Goal: Transaction & Acquisition: Purchase product/service

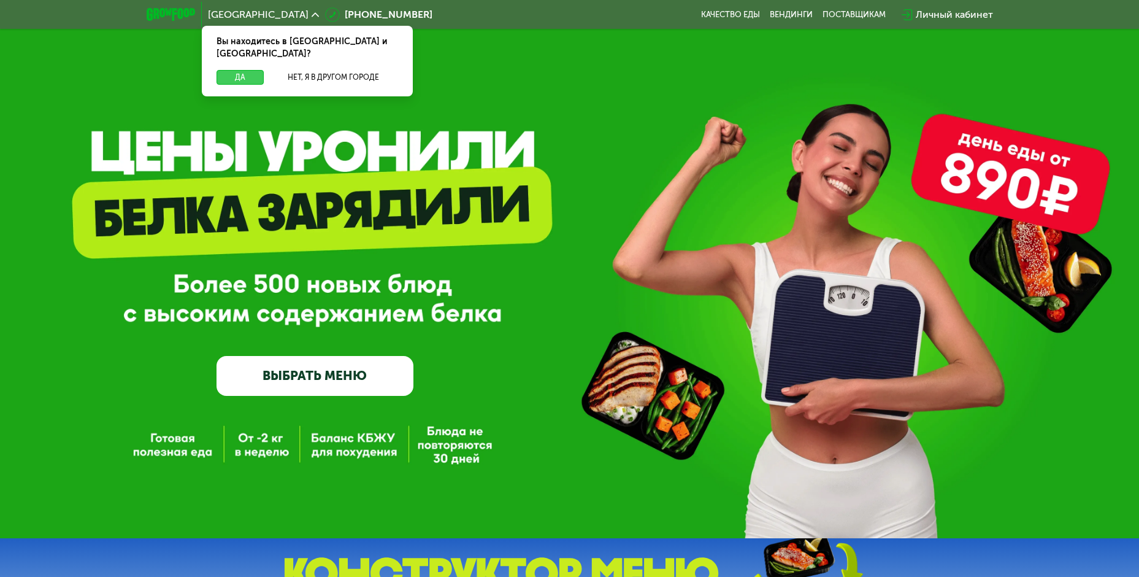
click at [239, 70] on button "Да" at bounding box center [240, 77] width 47 height 15
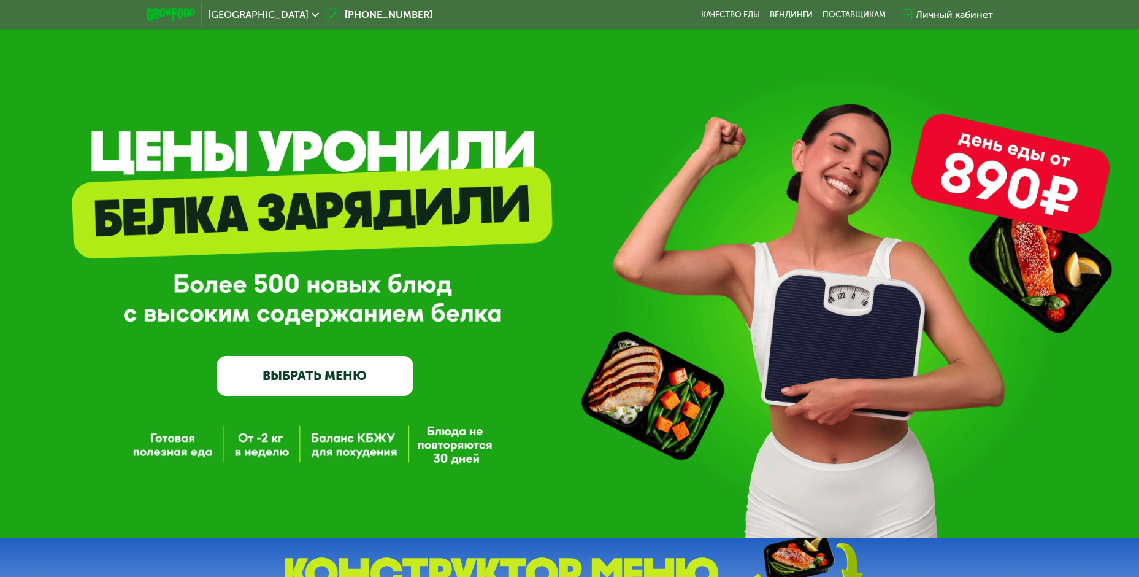
click at [312, 15] on use at bounding box center [315, 14] width 7 height 4
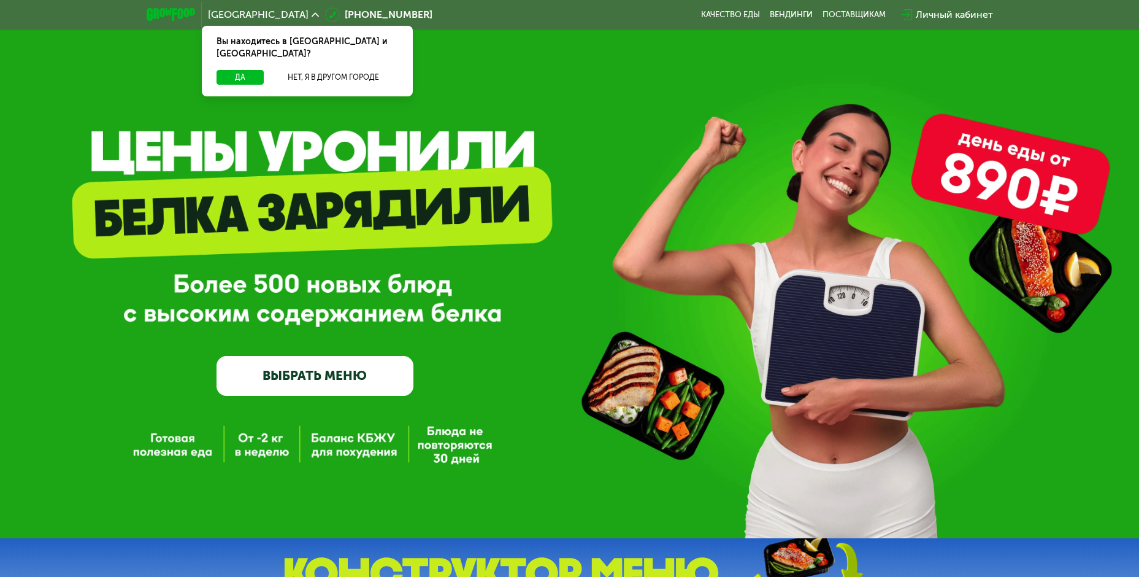
click at [322, 110] on div "GrowFood — доставка правильного питания ВЫБРАТЬ МЕНЮ" at bounding box center [569, 269] width 1139 height 538
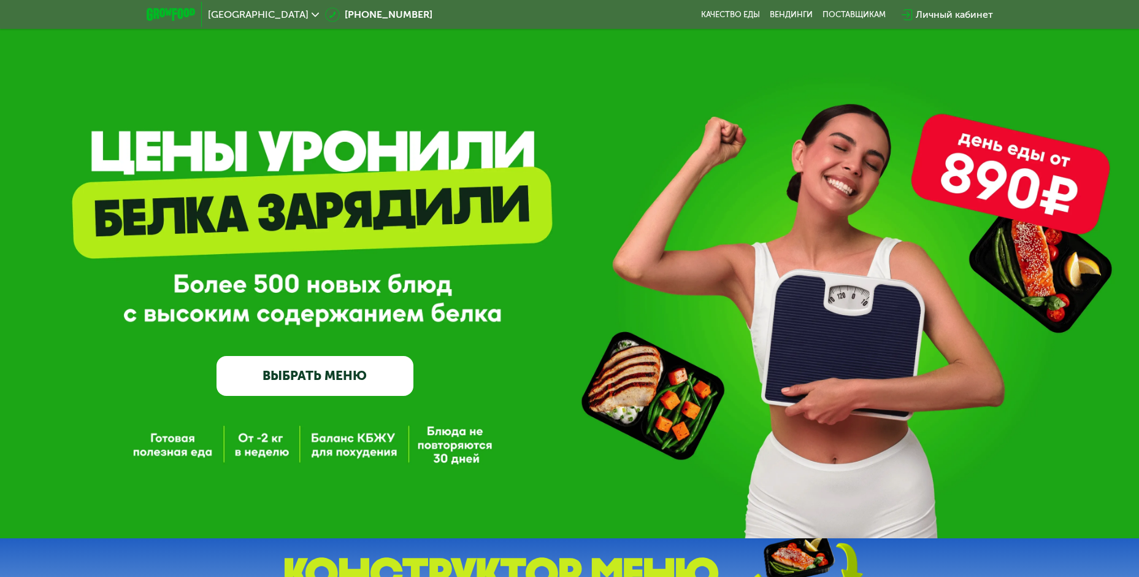
click at [341, 373] on link "ВЫБРАТЬ МЕНЮ" at bounding box center [315, 375] width 197 height 39
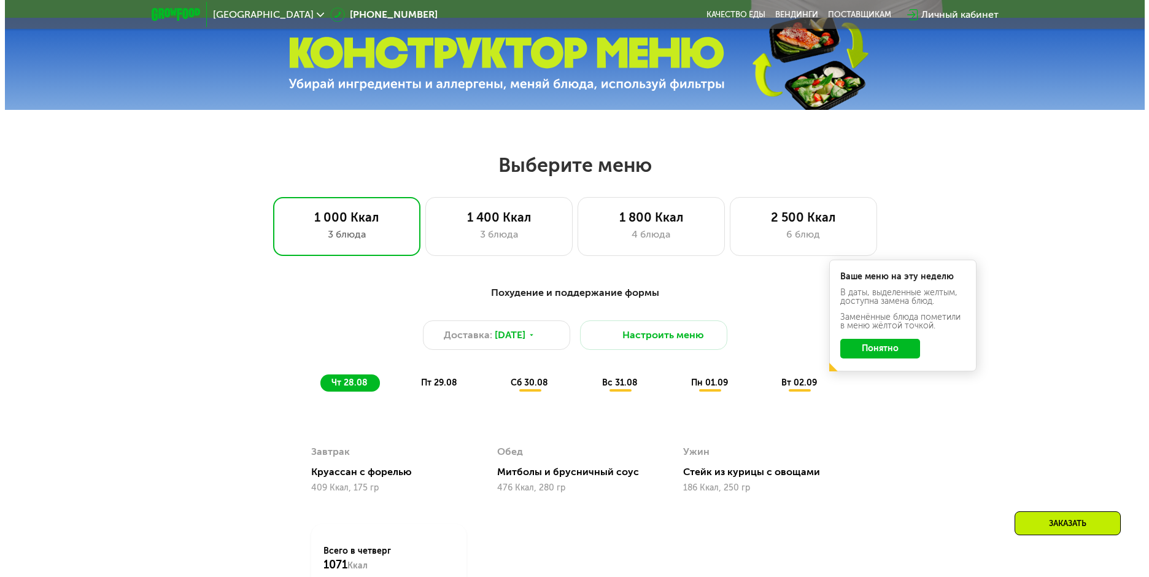
scroll to position [649, 0]
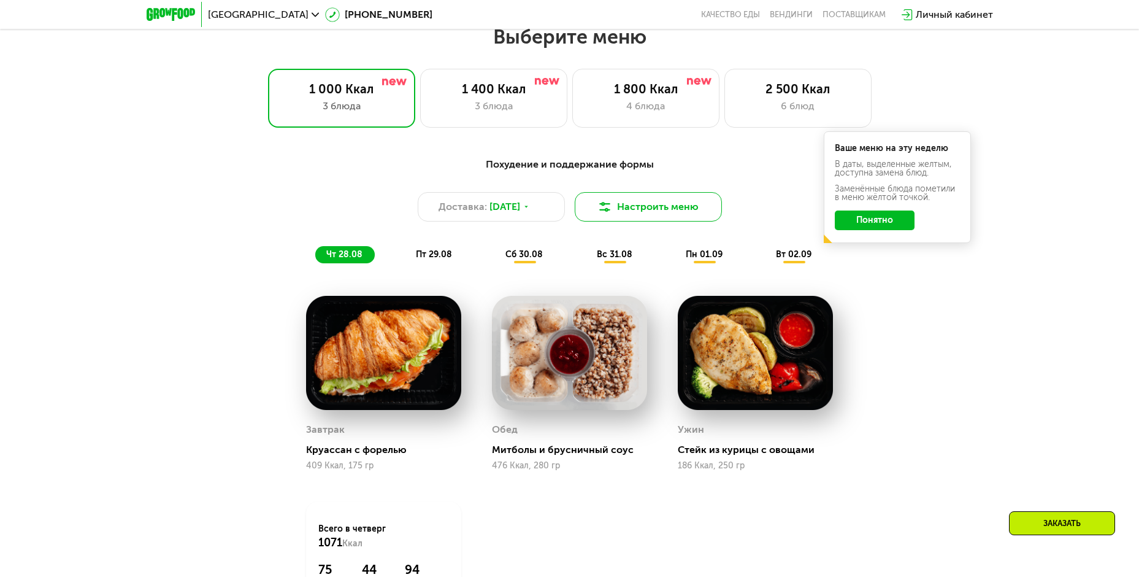
click at [609, 208] on img at bounding box center [605, 206] width 15 height 15
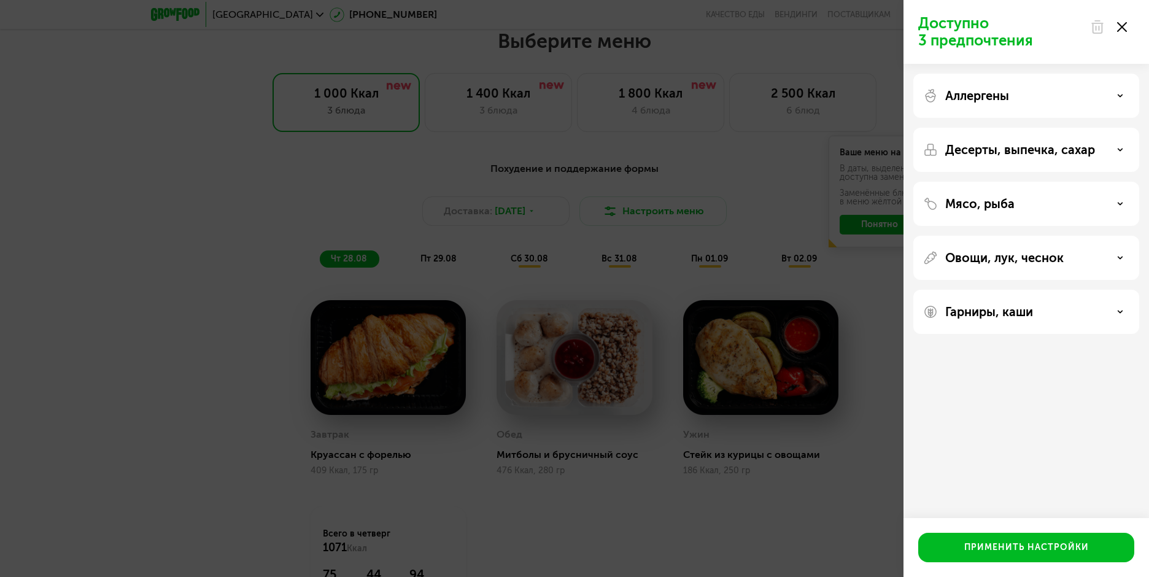
click at [1082, 90] on div "Аллергены" at bounding box center [1026, 95] width 206 height 15
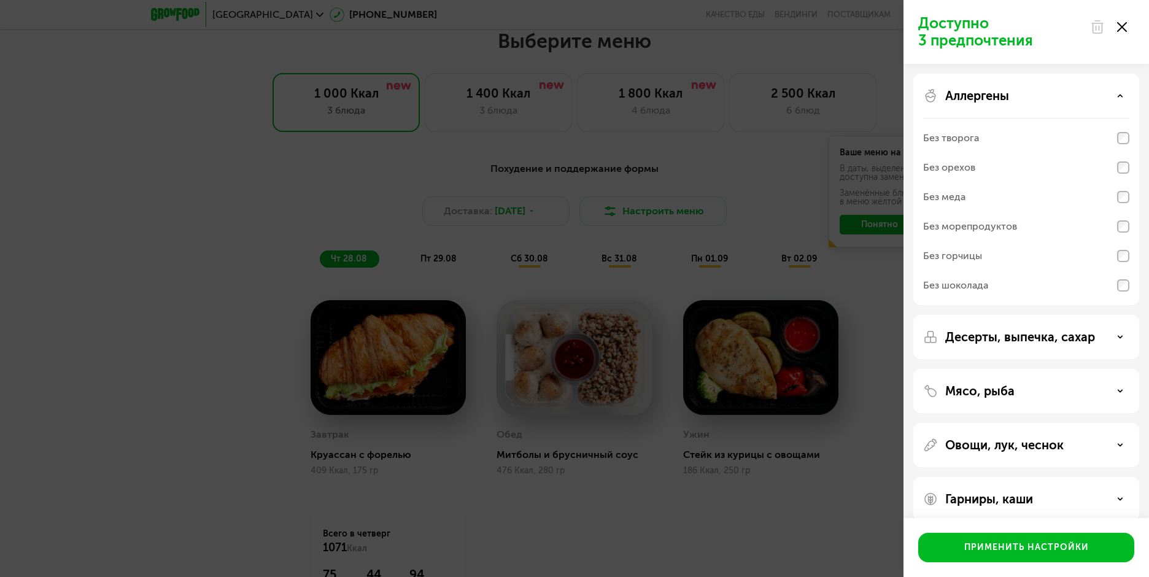
click at [1082, 90] on div "Аллергены" at bounding box center [1026, 95] width 206 height 15
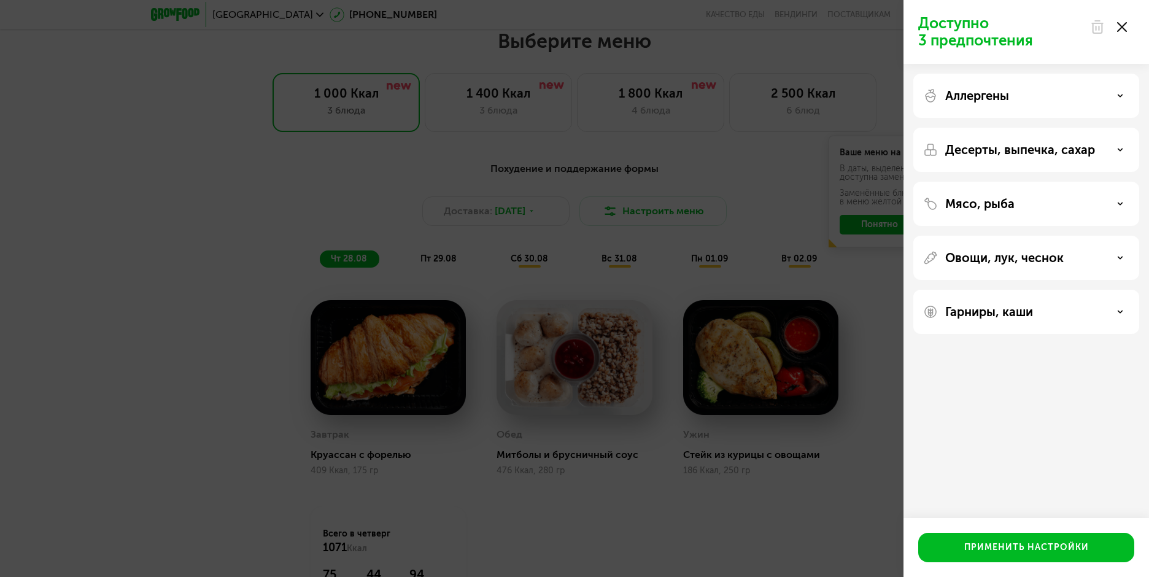
click at [1054, 144] on p "Десерты, выпечка, сахар" at bounding box center [1020, 149] width 150 height 15
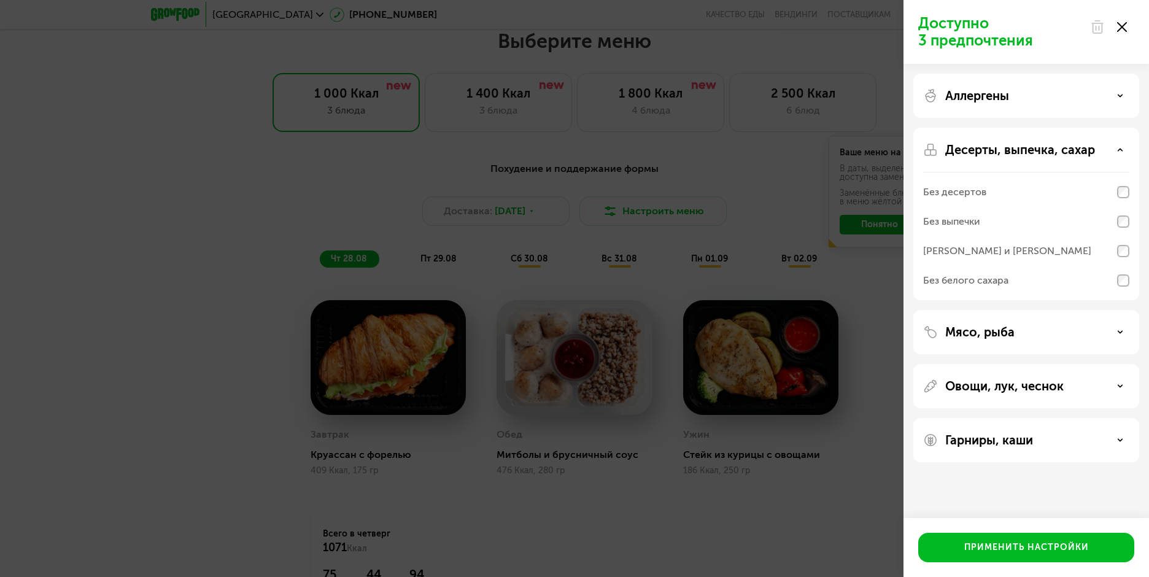
click at [942, 218] on div "Без выпечки" at bounding box center [951, 221] width 57 height 15
click at [957, 253] on div "[PERSON_NAME] и [PERSON_NAME]" at bounding box center [1007, 251] width 168 height 15
click at [957, 249] on div "[PERSON_NAME] и [PERSON_NAME]" at bounding box center [1007, 251] width 168 height 15
click at [960, 222] on div "Без выпечки" at bounding box center [951, 221] width 57 height 15
click at [988, 153] on p "Десерты, выпечка, сахар" at bounding box center [1020, 149] width 150 height 15
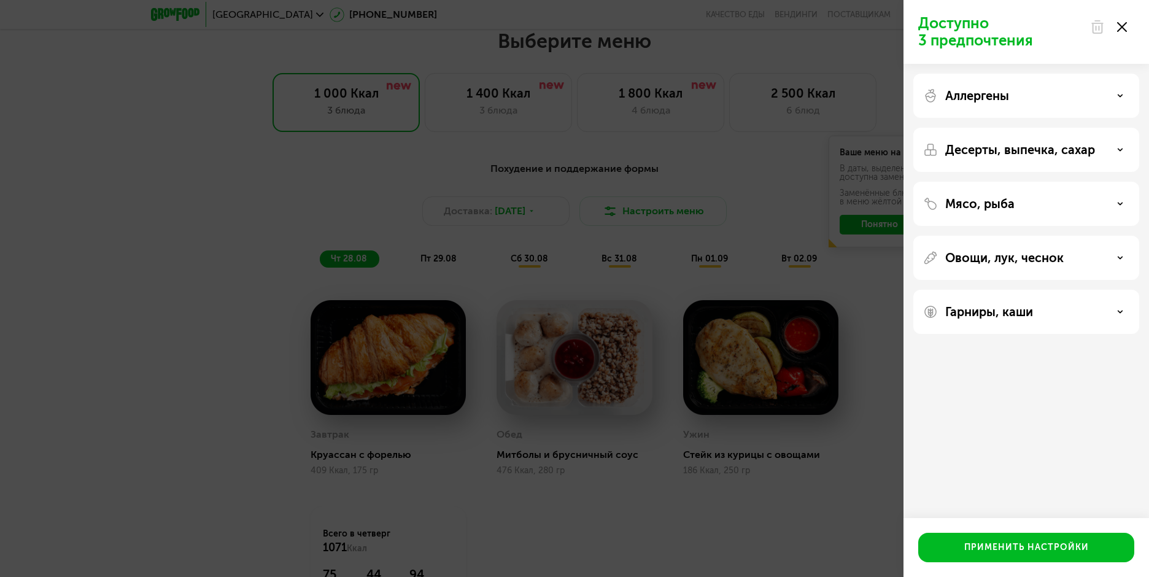
click at [949, 252] on p "Овощи, лук, чеснок" at bounding box center [1004, 257] width 118 height 15
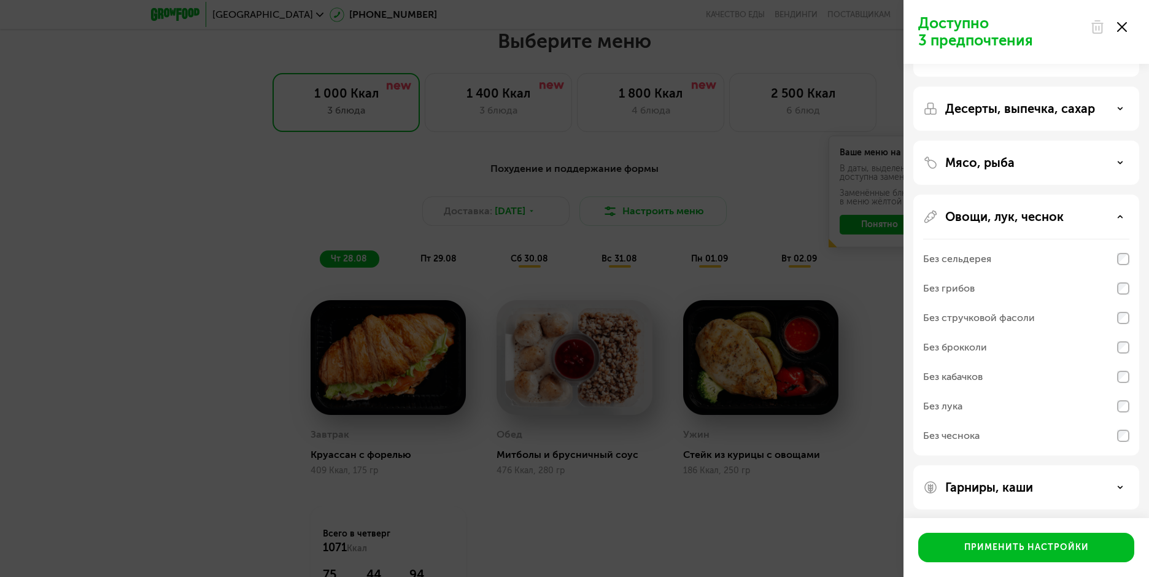
scroll to position [45, 0]
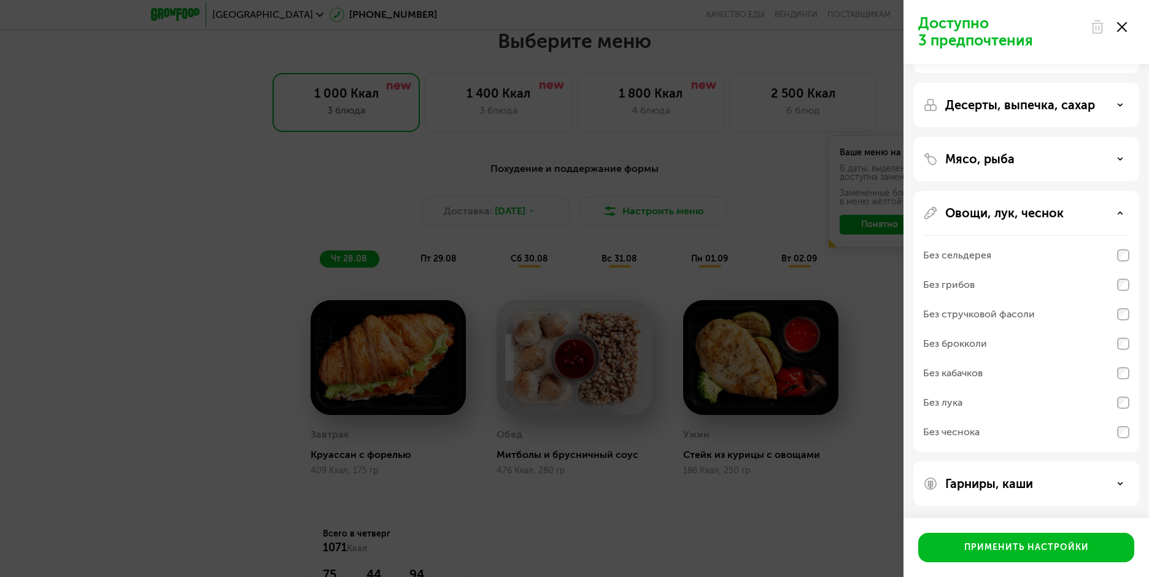
click at [961, 209] on p "Овощи, лук, чеснок" at bounding box center [1004, 213] width 118 height 15
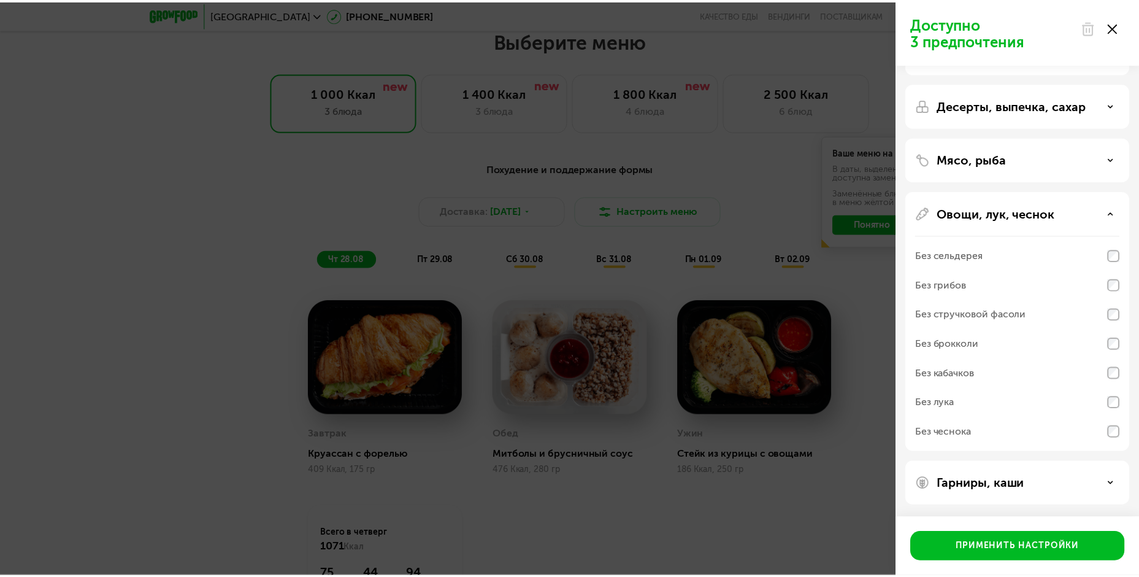
scroll to position [0, 0]
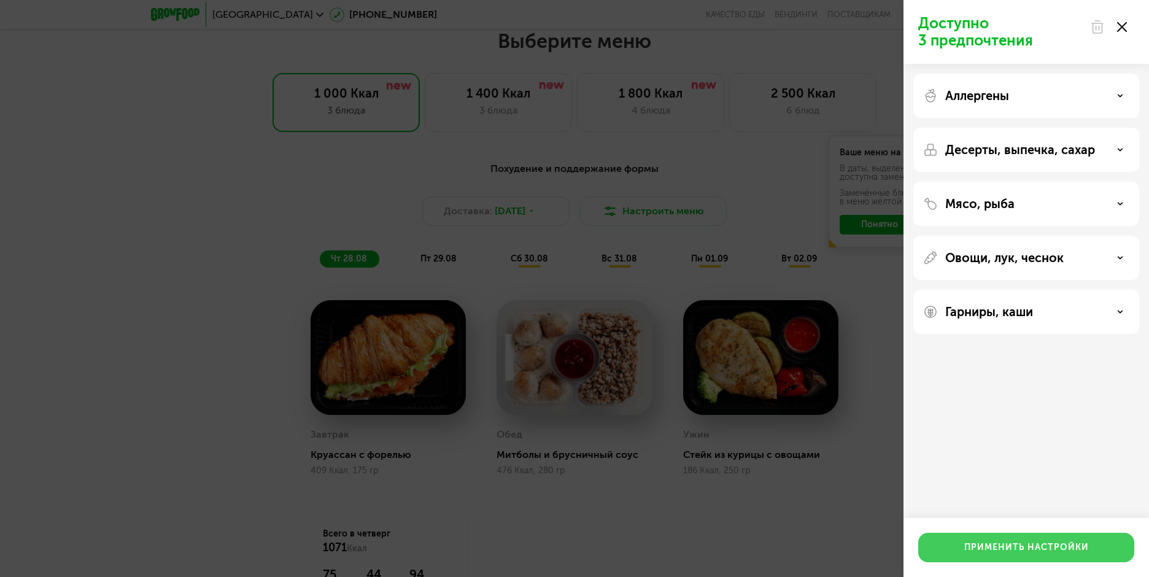
click at [1004, 547] on div "Применить настройки" at bounding box center [1026, 547] width 125 height 12
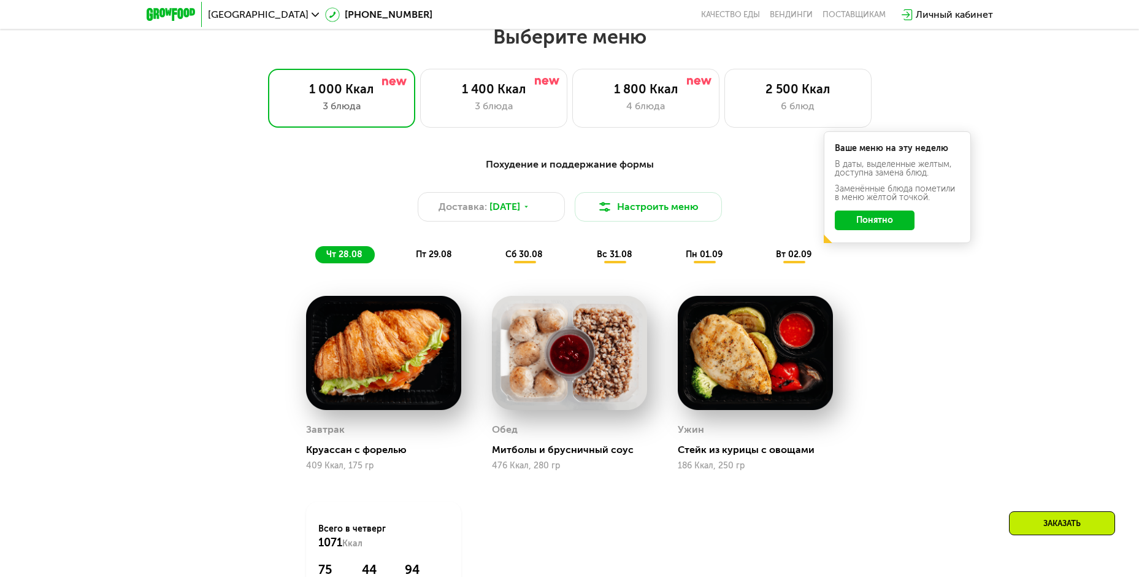
click at [874, 220] on button "Понятно" at bounding box center [875, 220] width 80 height 20
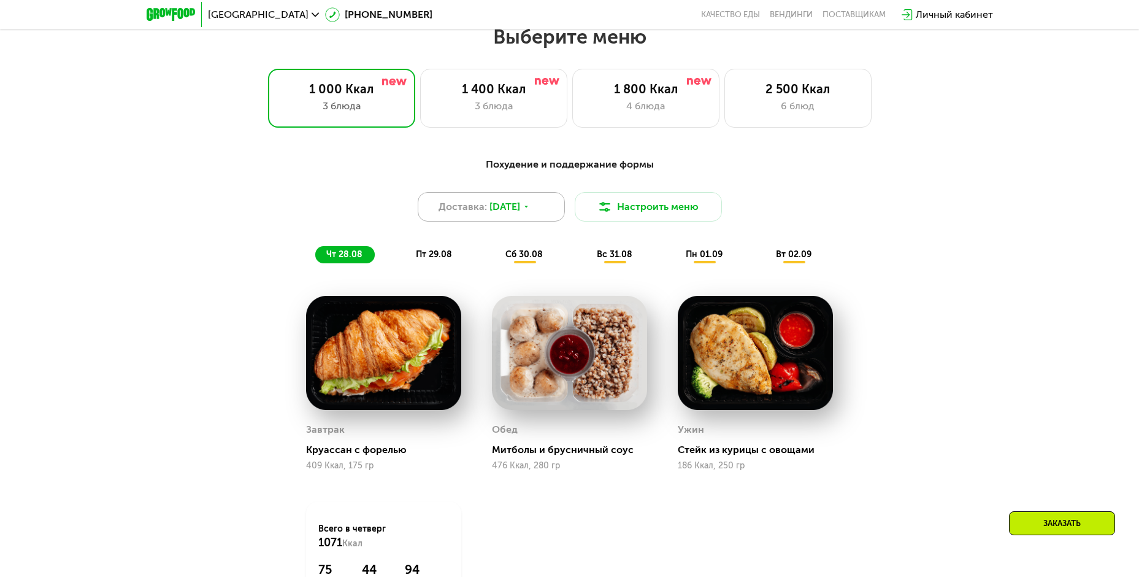
click at [530, 207] on icon at bounding box center [526, 206] width 7 height 7
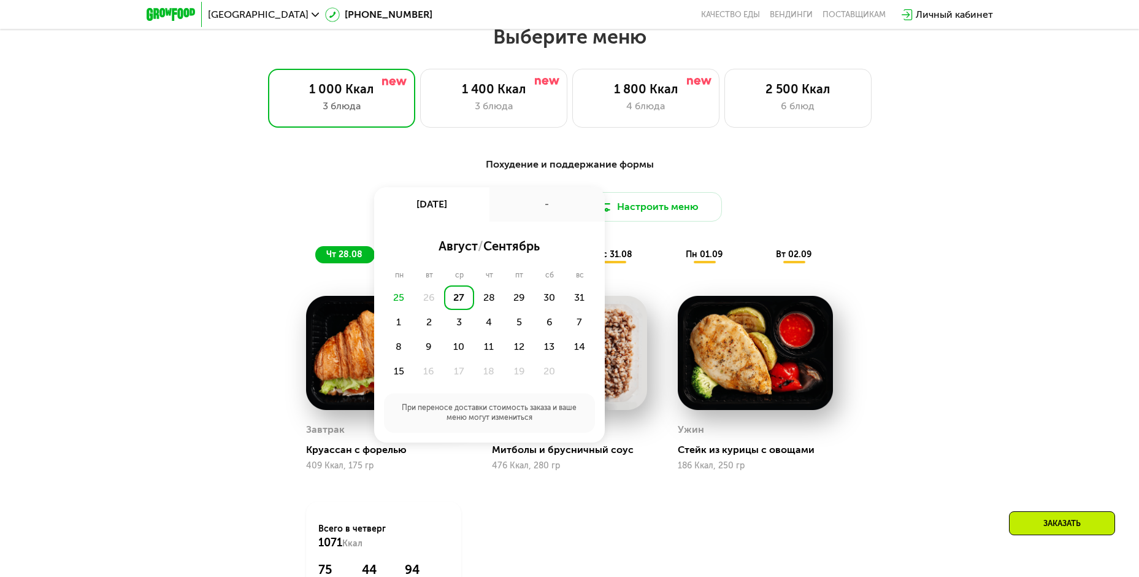
click at [792, 249] on div "Похудение и поддержание формы Доставка: [DATE] авг, ср - август / сентябрь пн в…" at bounding box center [570, 210] width 726 height 106
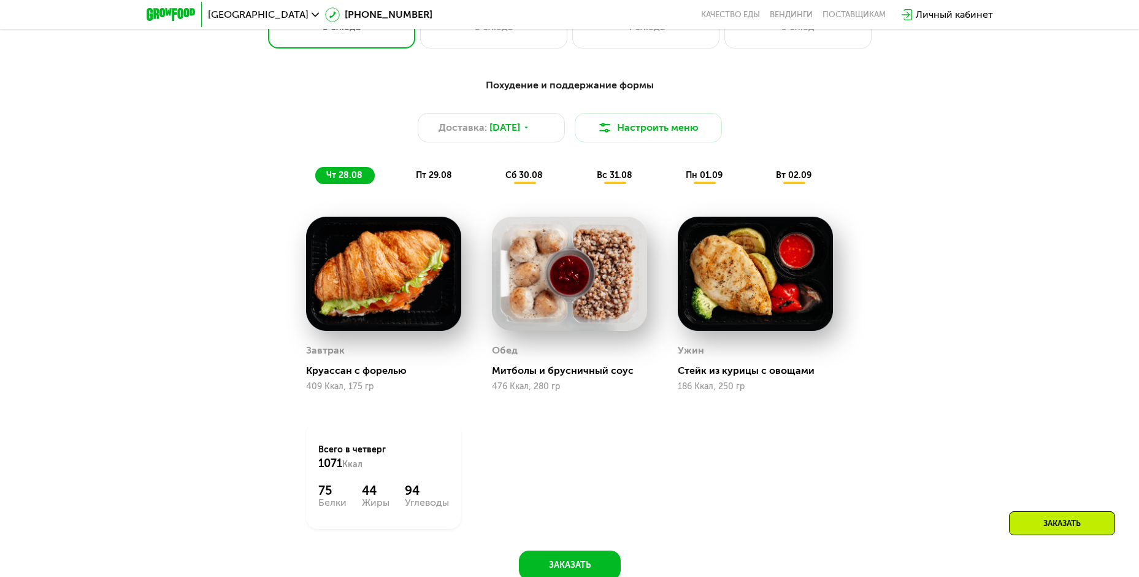
scroll to position [710, 0]
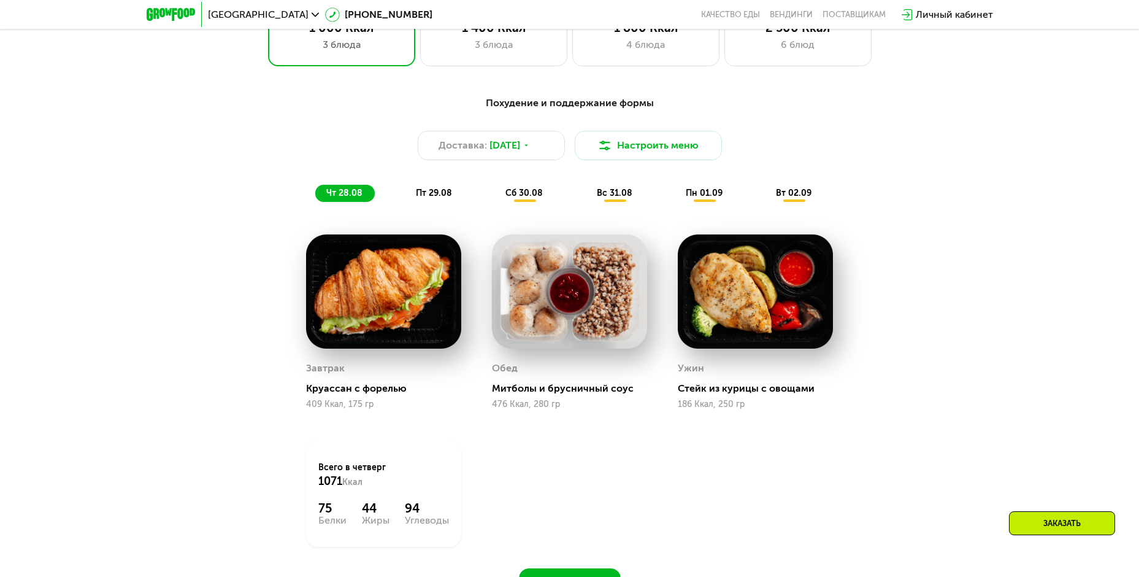
click at [450, 198] on span "пт 29.08" at bounding box center [434, 193] width 36 height 10
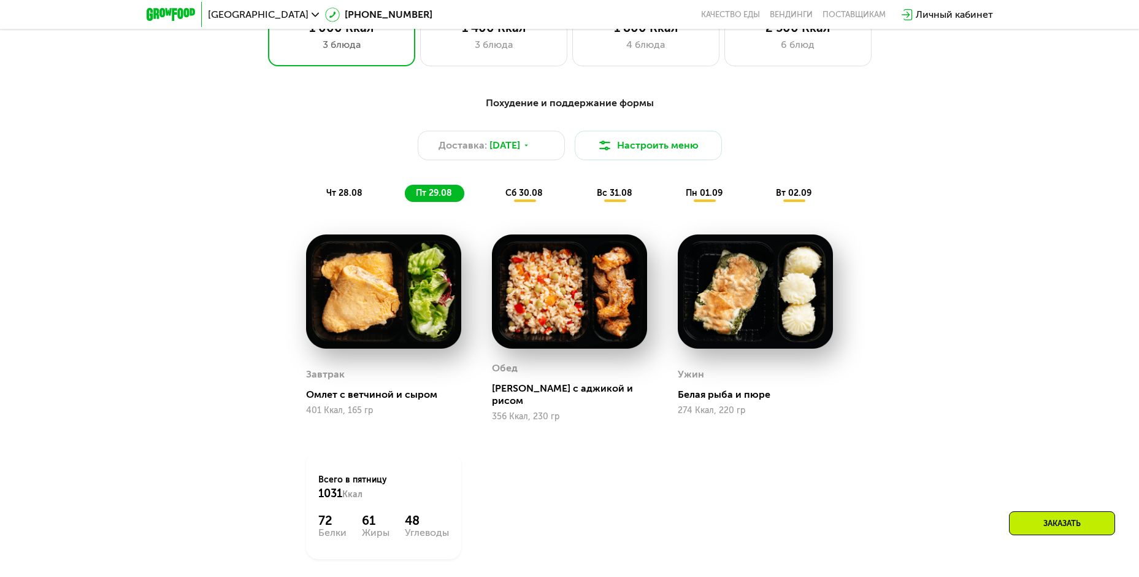
click at [493, 198] on div "чт 28.08 пт 29.08 сб 30.08 вс 31.08 пн 01.09 вт 02.09" at bounding box center [569, 193] width 509 height 17
click at [586, 195] on div "сб 30.08" at bounding box center [615, 193] width 59 height 17
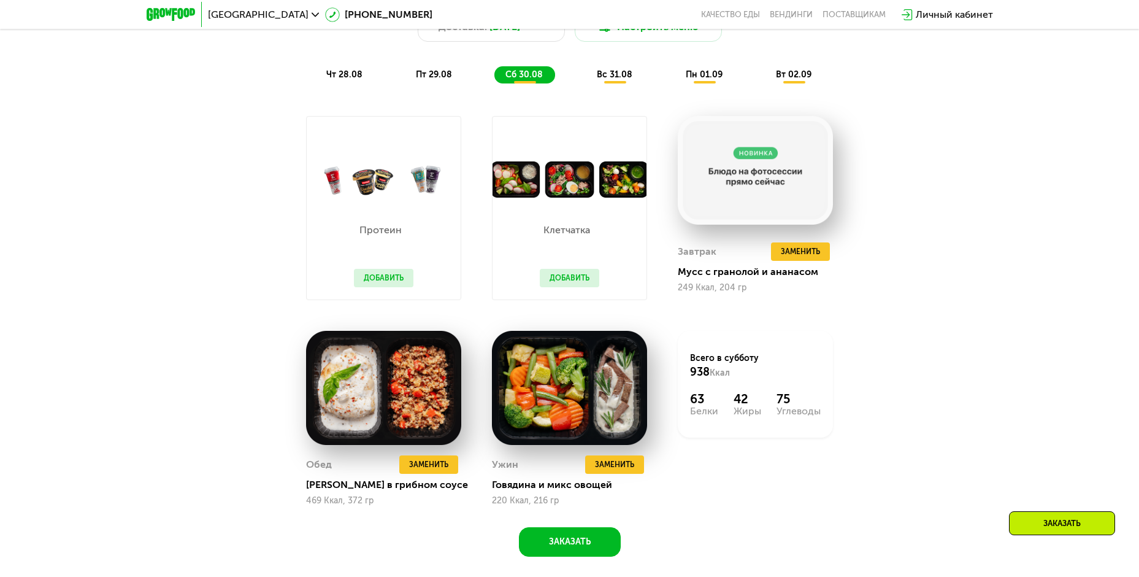
scroll to position [833, 0]
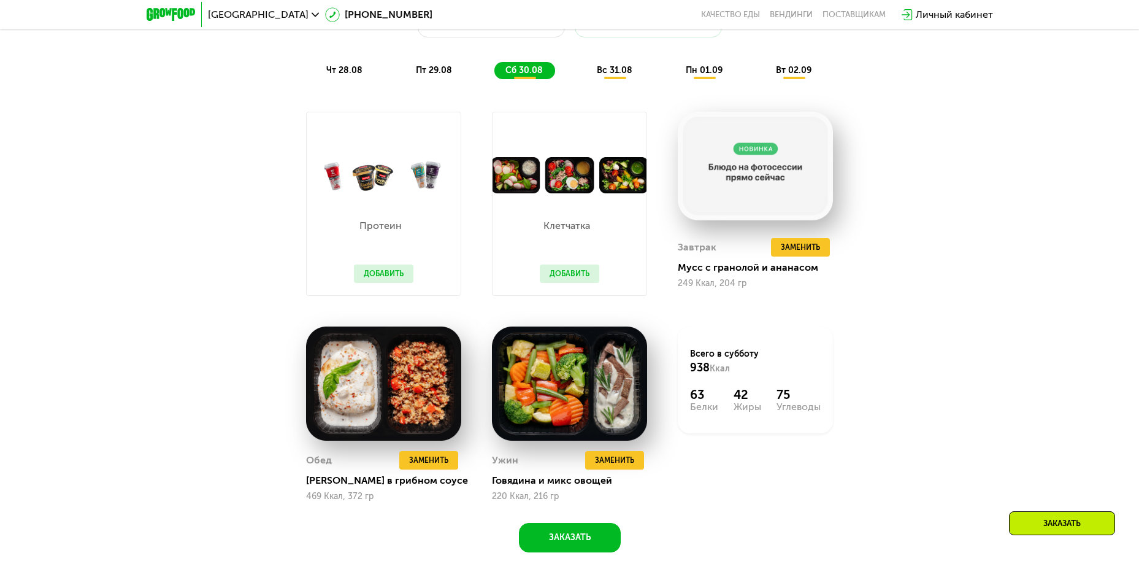
click at [621, 75] on span "вс 31.08" at bounding box center [615, 70] width 36 height 10
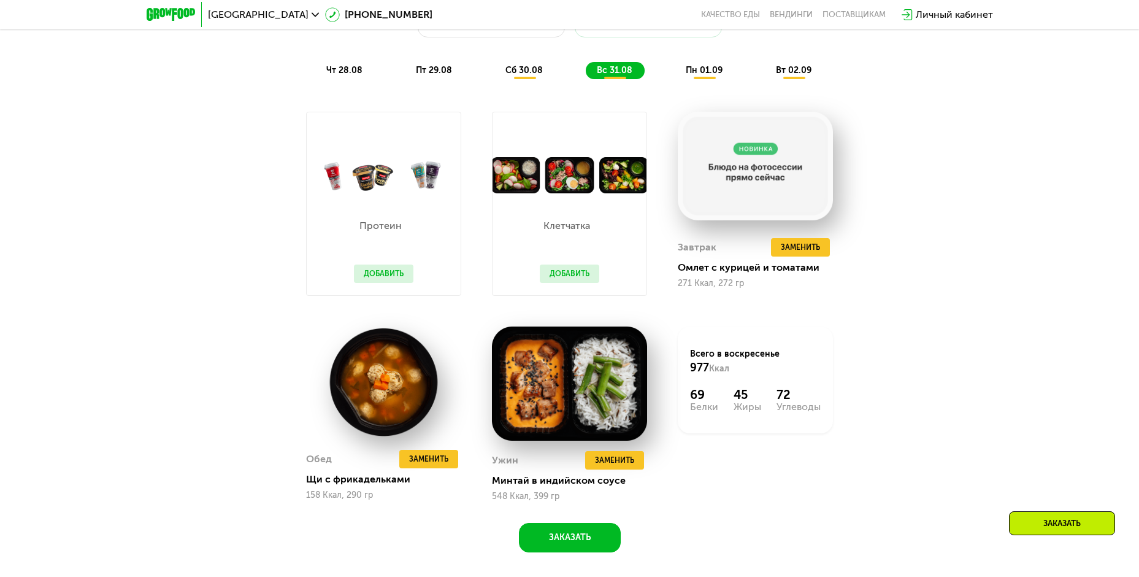
click at [765, 66] on div "пн 01.09" at bounding box center [794, 70] width 59 height 17
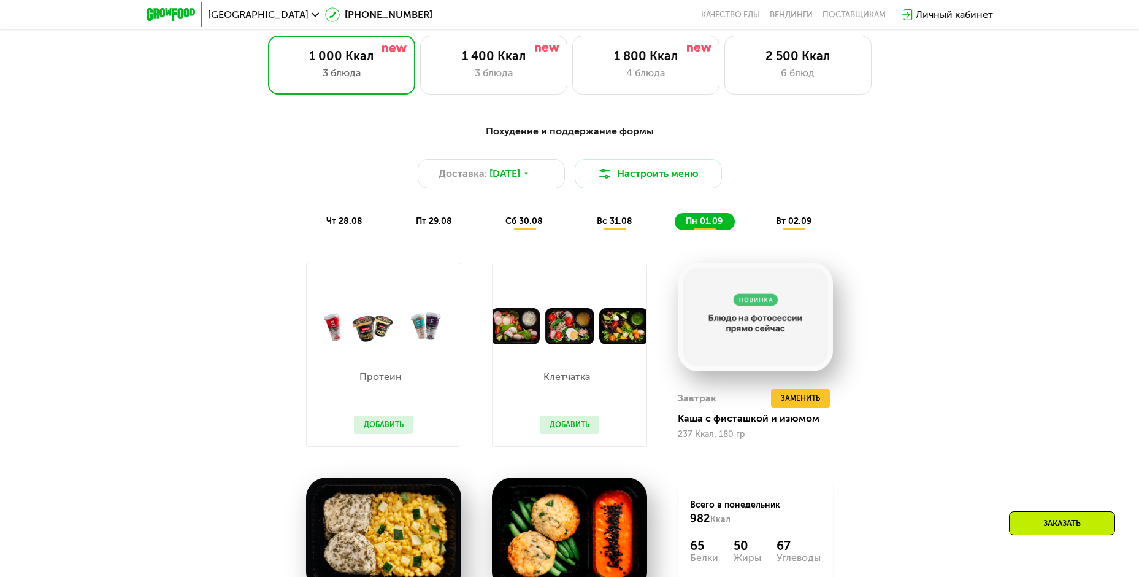
scroll to position [649, 0]
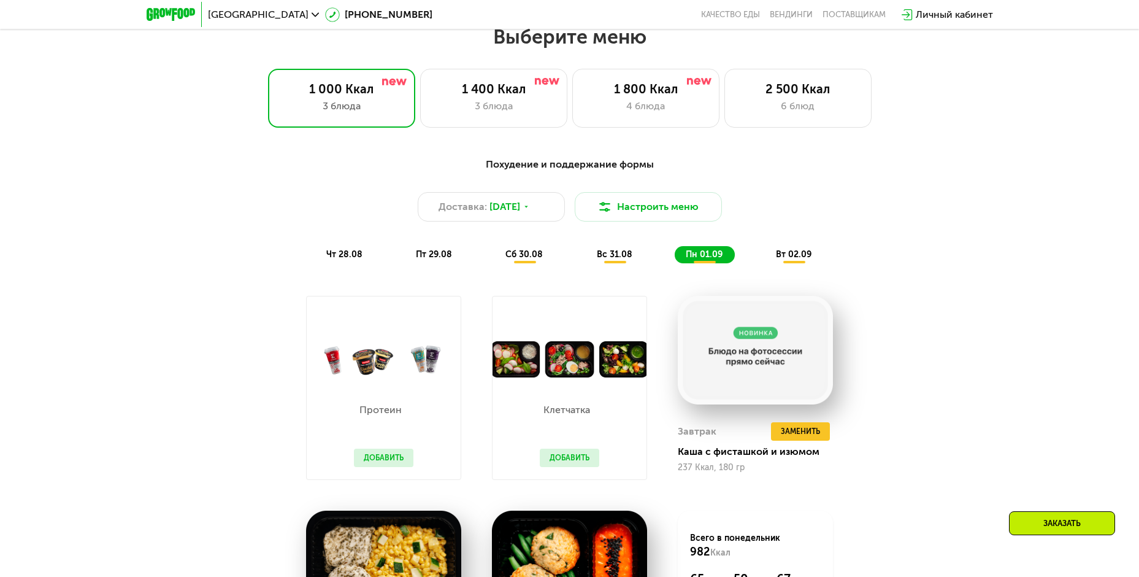
click at [559, 168] on div "Похудение и поддержание формы" at bounding box center [570, 164] width 726 height 15
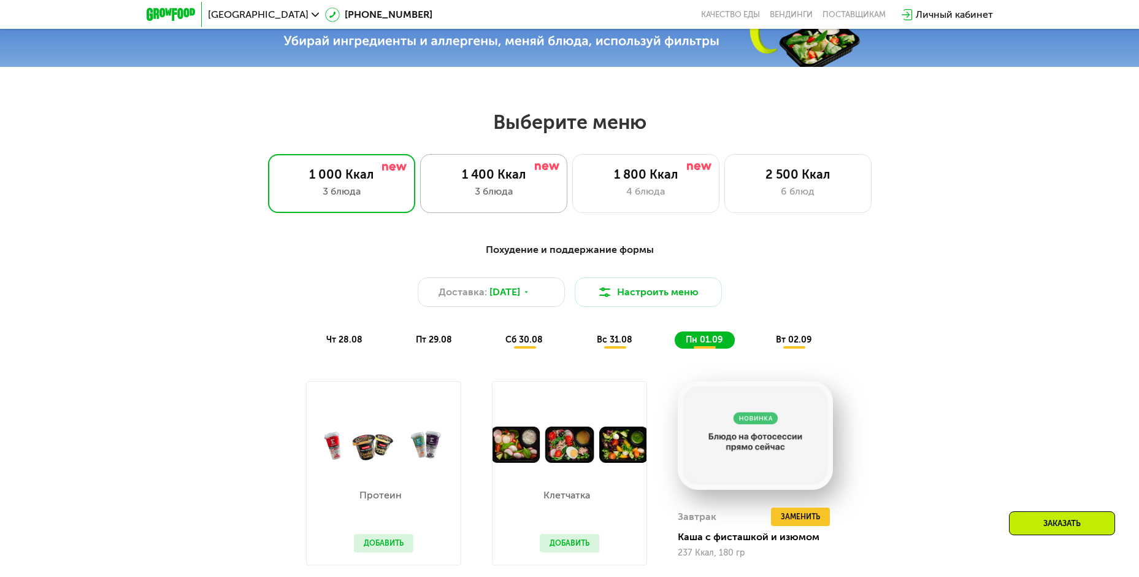
scroll to position [526, 0]
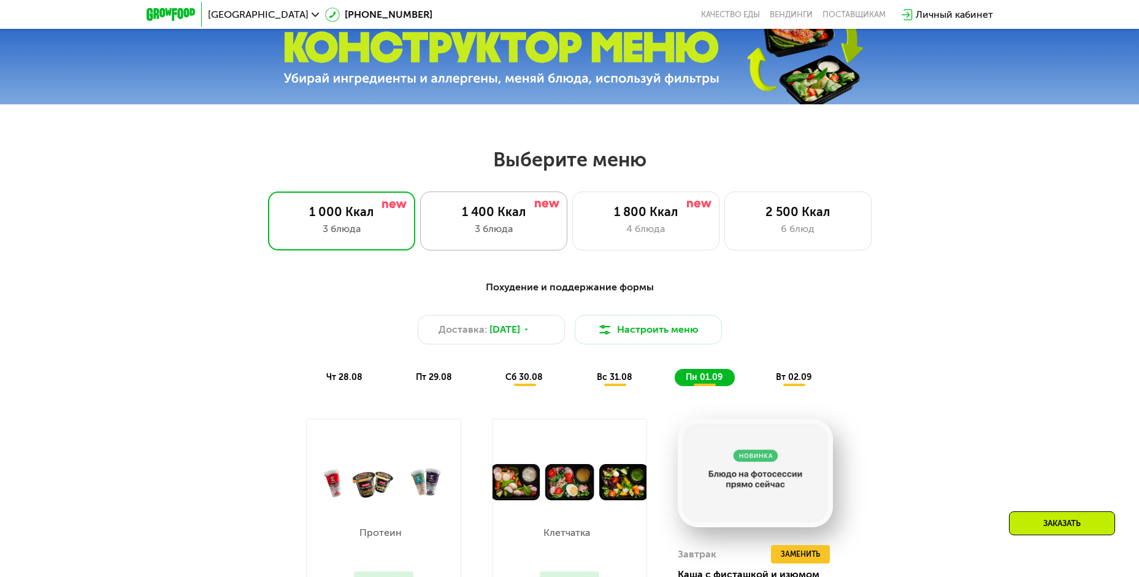
click at [511, 210] on div "1 400 Ккал" at bounding box center [493, 211] width 121 height 15
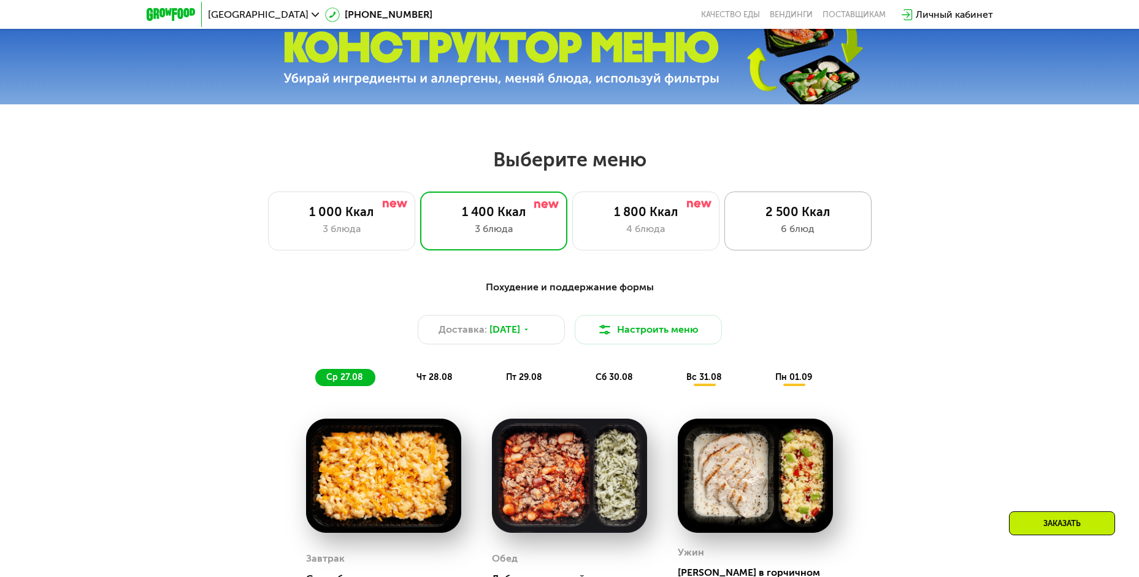
click at [765, 225] on div "2 500 Ккал 6 блюд" at bounding box center [798, 220] width 147 height 59
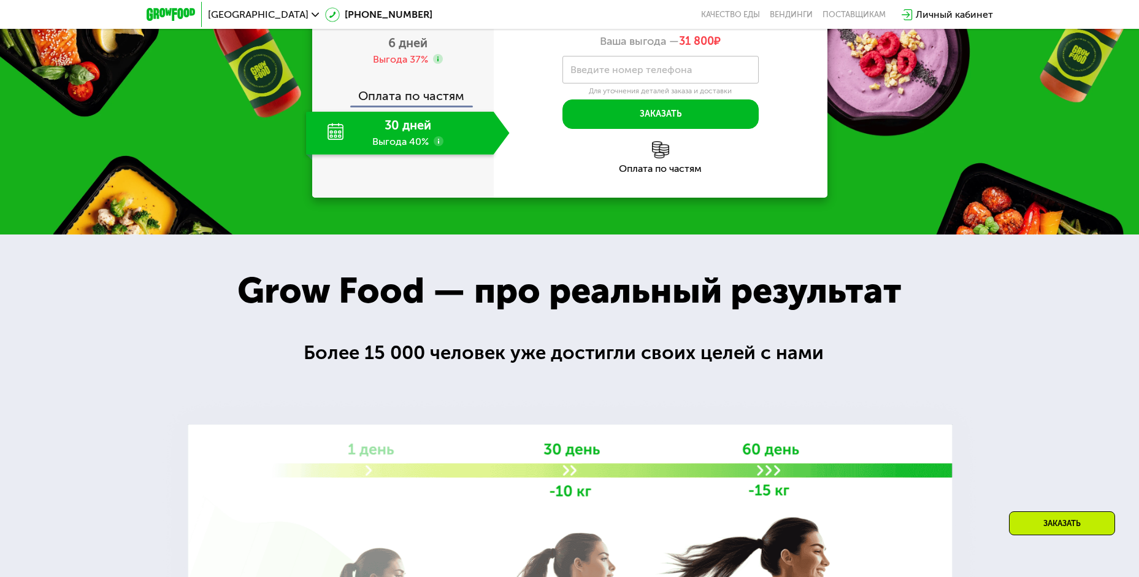
scroll to position [1508, 0]
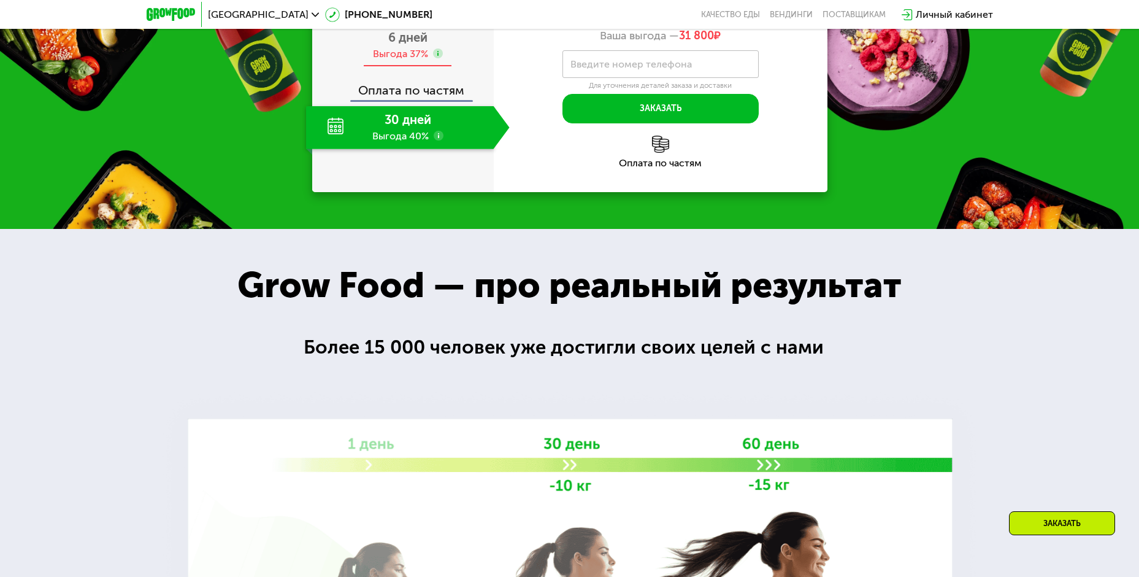
click at [416, 45] on span "6 дней" at bounding box center [407, 37] width 39 height 15
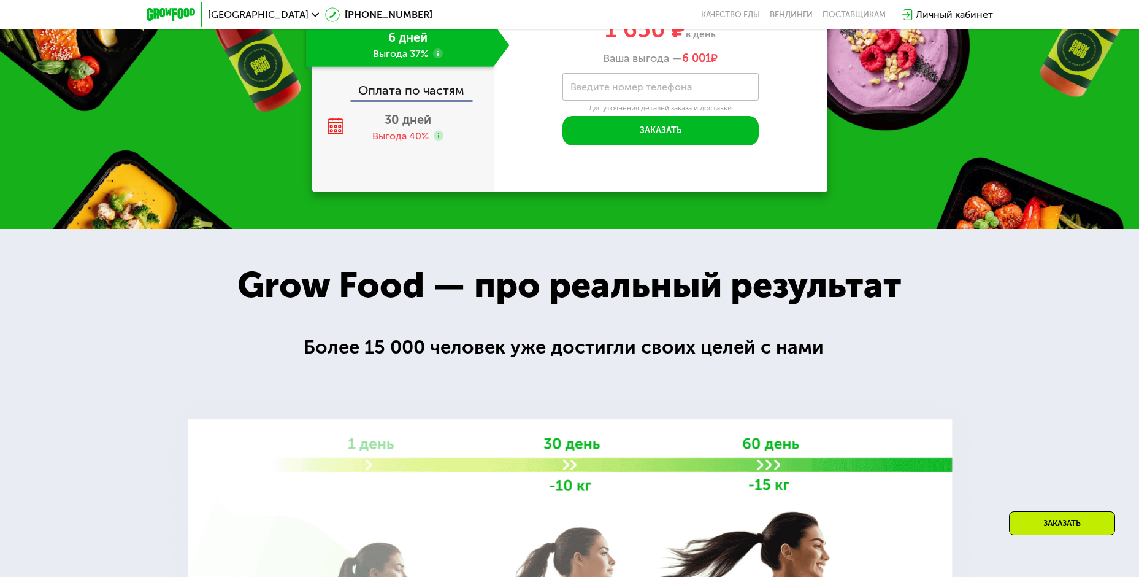
click at [409, 9] on span "2 дня" at bounding box center [408, 1] width 32 height 15
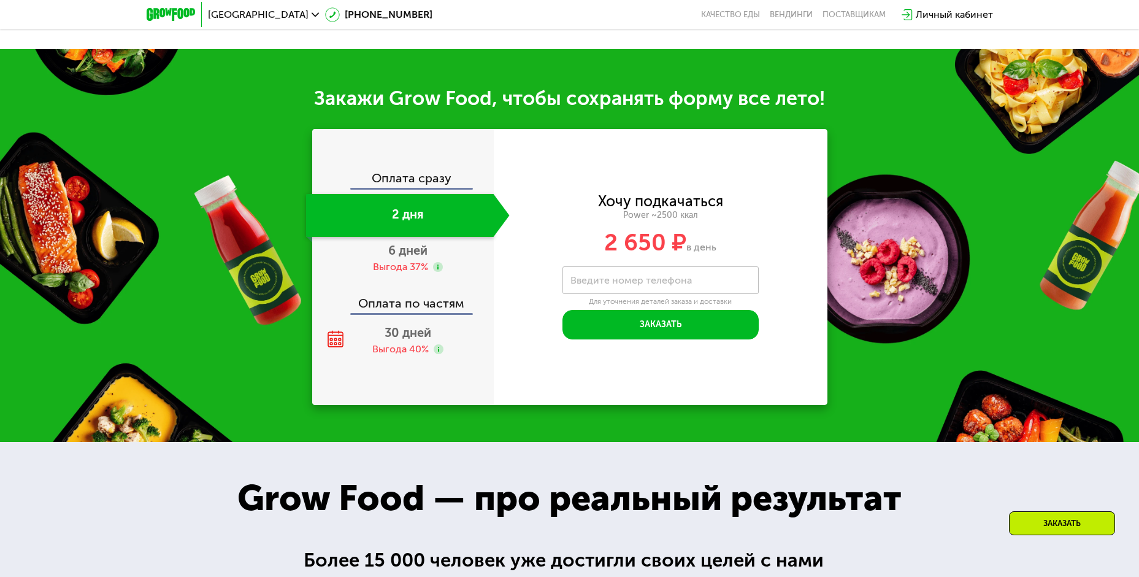
click at [422, 183] on div "Оплата сразу" at bounding box center [404, 180] width 180 height 16
click at [425, 334] on span "30 дней" at bounding box center [408, 332] width 47 height 15
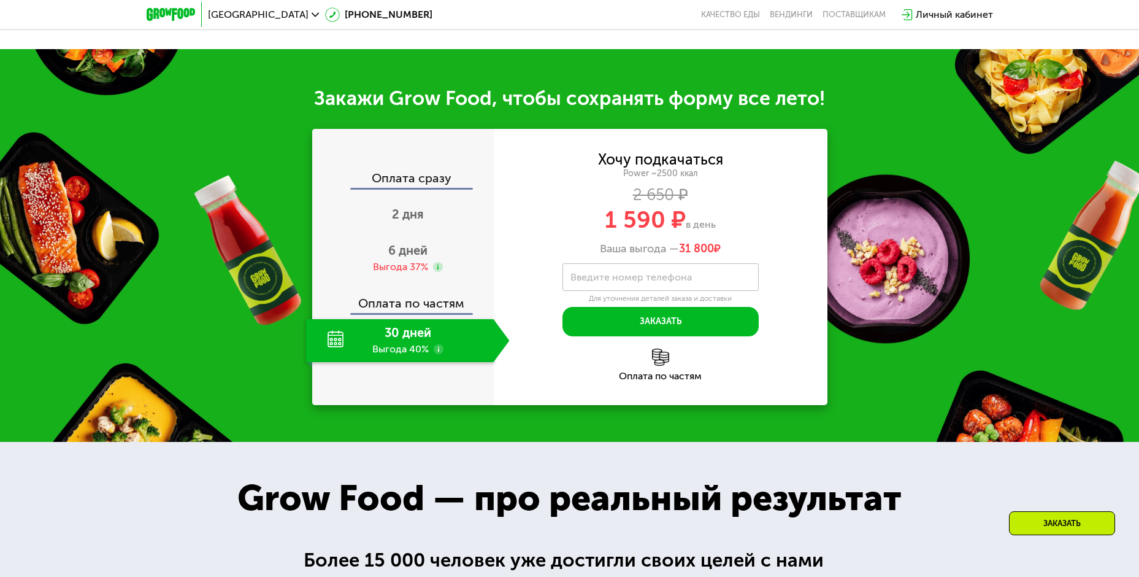
click at [440, 351] on use at bounding box center [439, 349] width 10 height 10
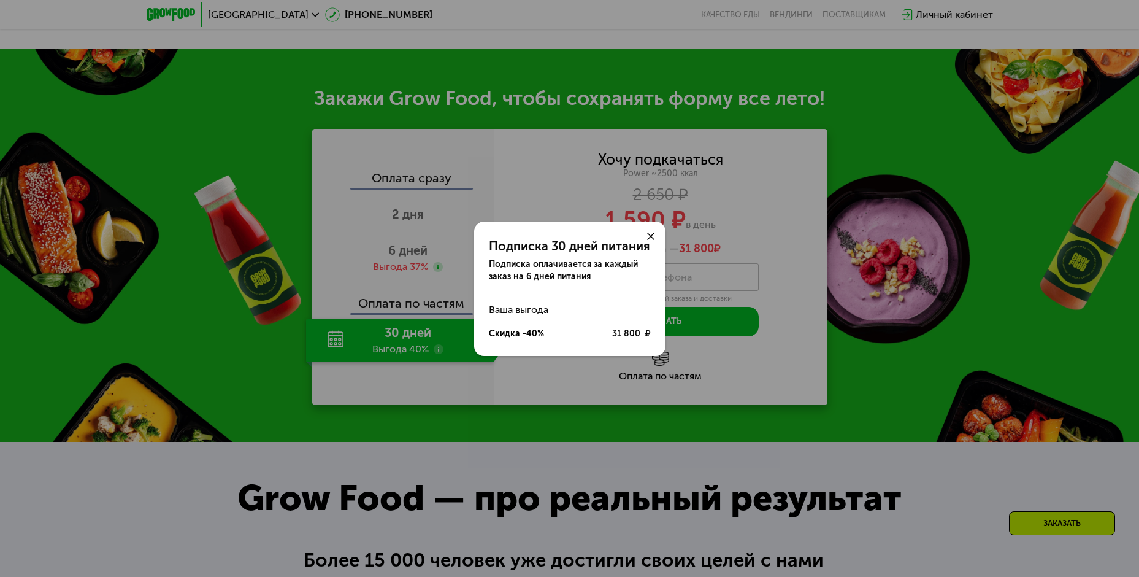
click at [440, 351] on div "Подписка 30 дней питания Подписка оплачивается за каждый заказ на 6 дней питани…" at bounding box center [569, 288] width 1139 height 577
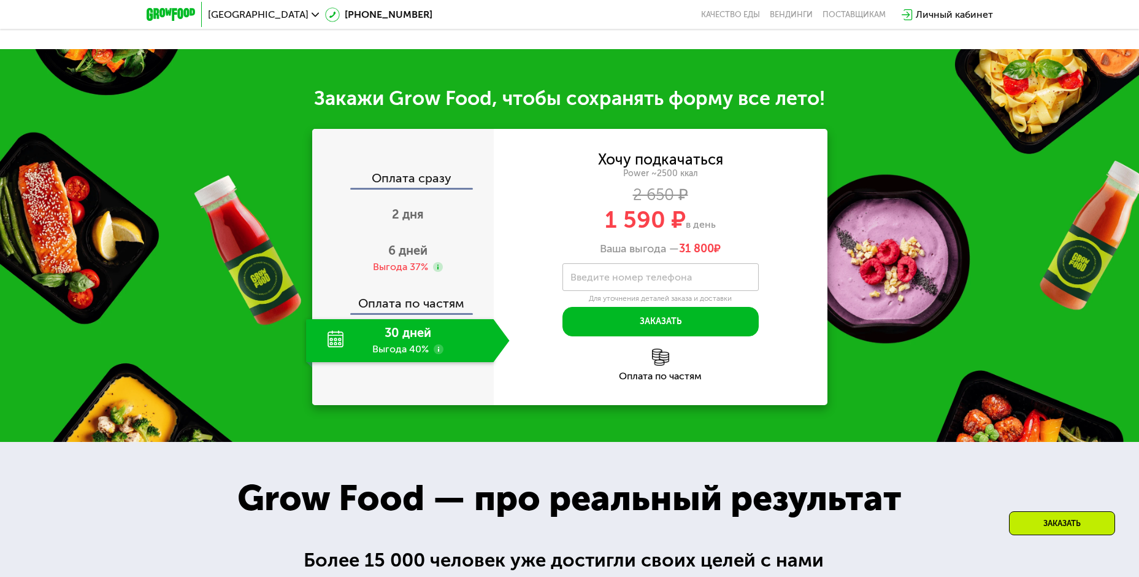
click at [657, 362] on img at bounding box center [660, 357] width 17 height 17
click at [440, 354] on use at bounding box center [439, 349] width 10 height 10
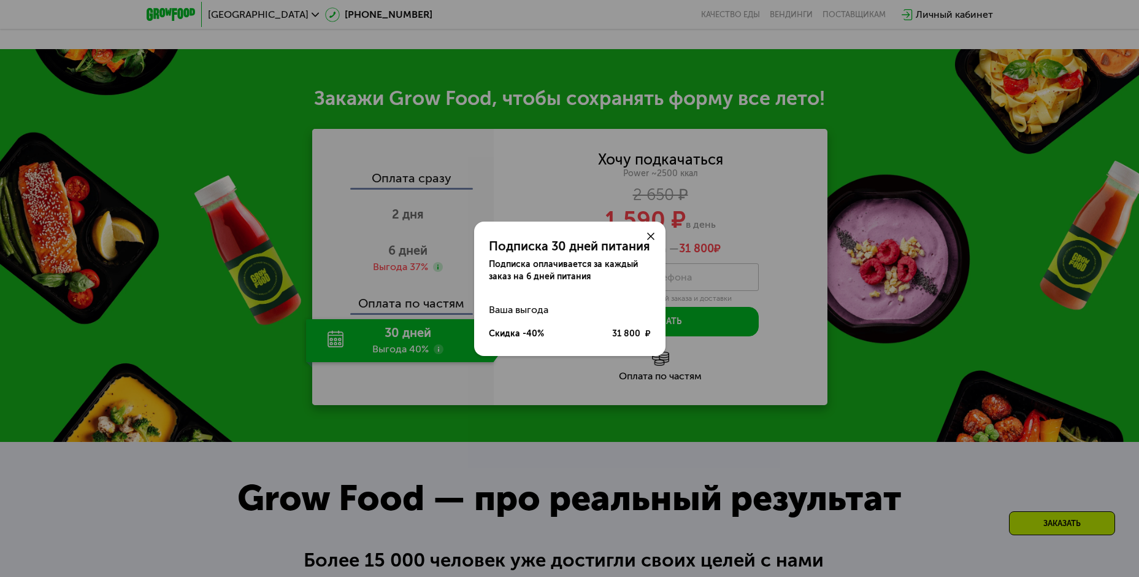
click at [650, 237] on use at bounding box center [650, 236] width 7 height 7
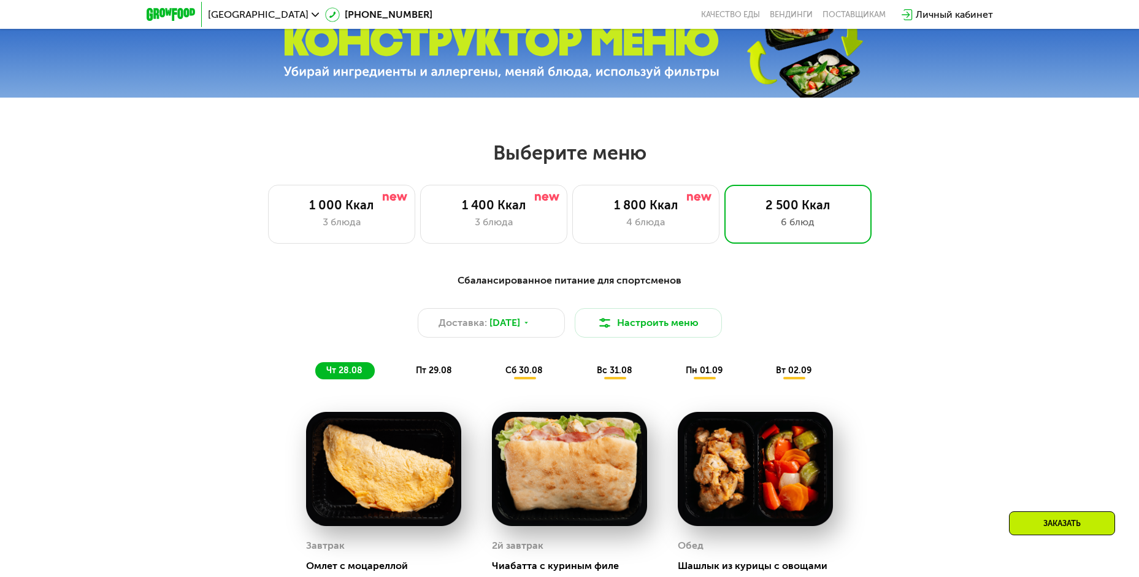
scroll to position [552, 0]
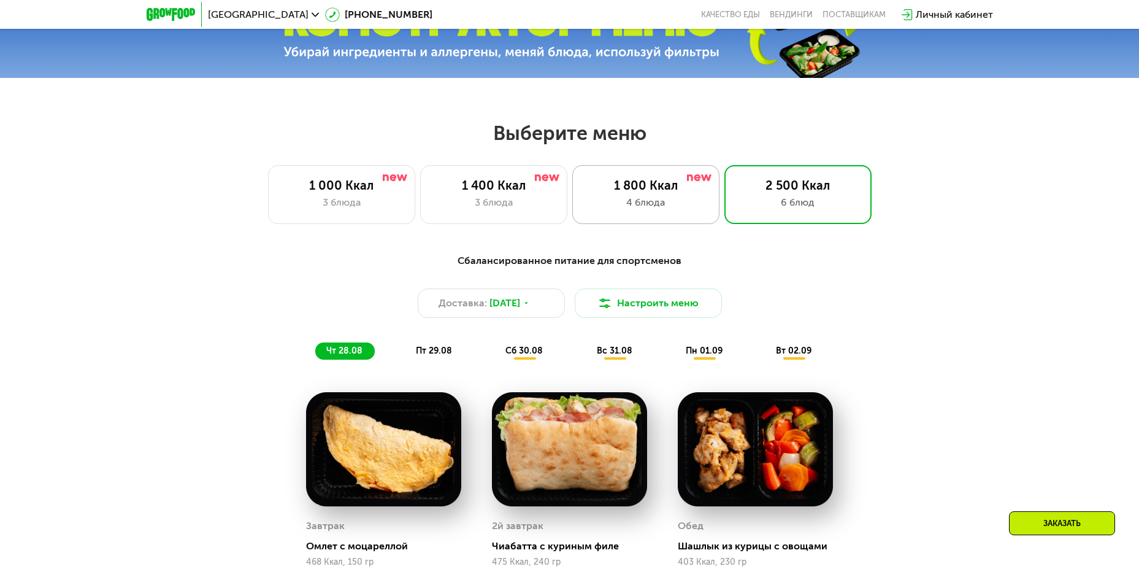
click at [661, 209] on div "4 блюда" at bounding box center [645, 202] width 121 height 15
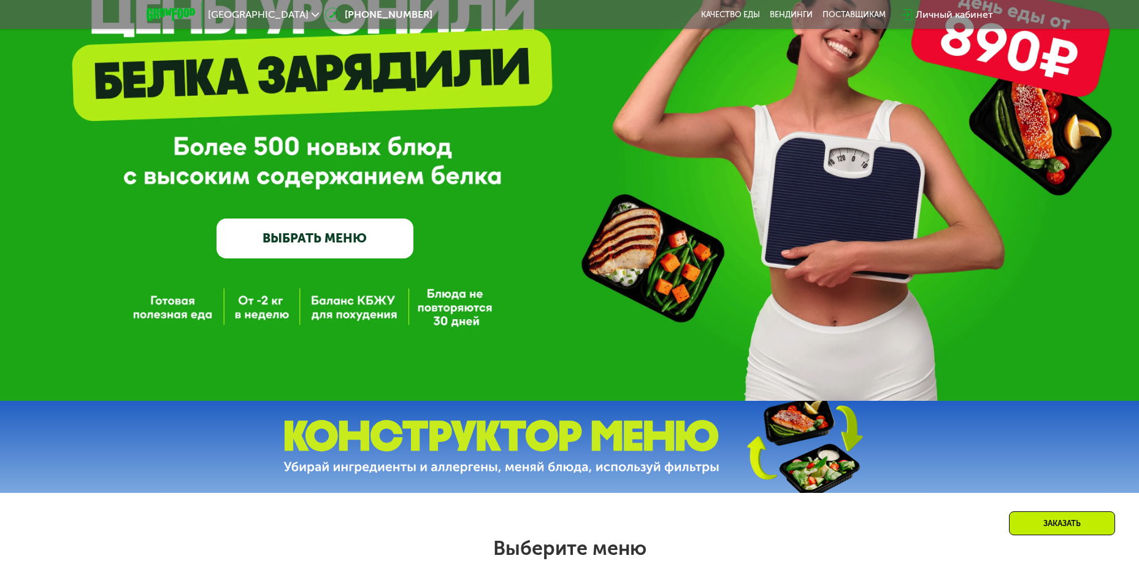
scroll to position [430, 0]
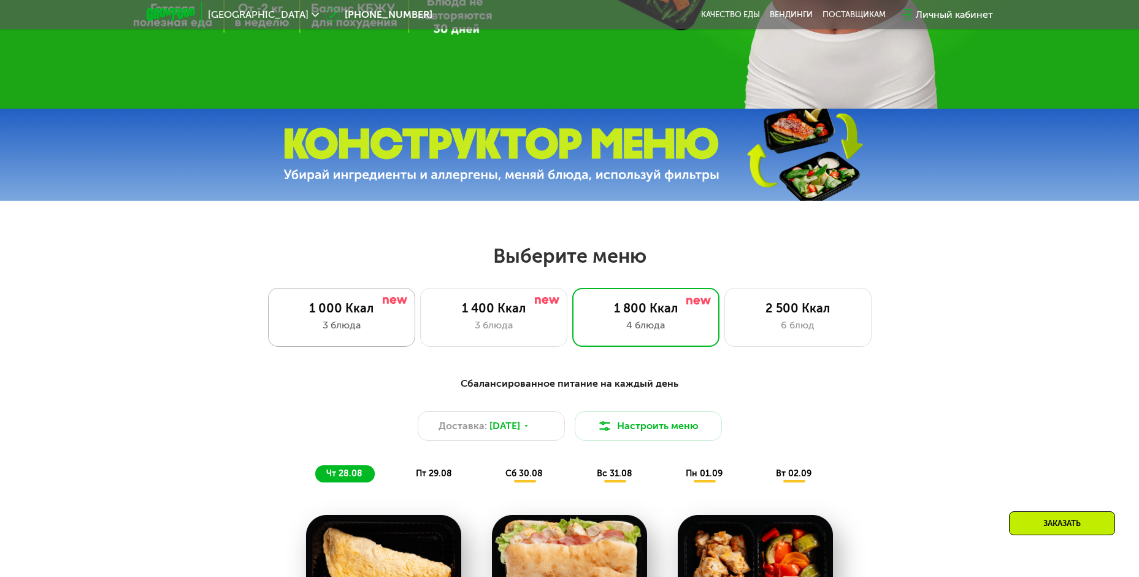
click at [371, 312] on div "1 000 Ккал" at bounding box center [341, 308] width 121 height 15
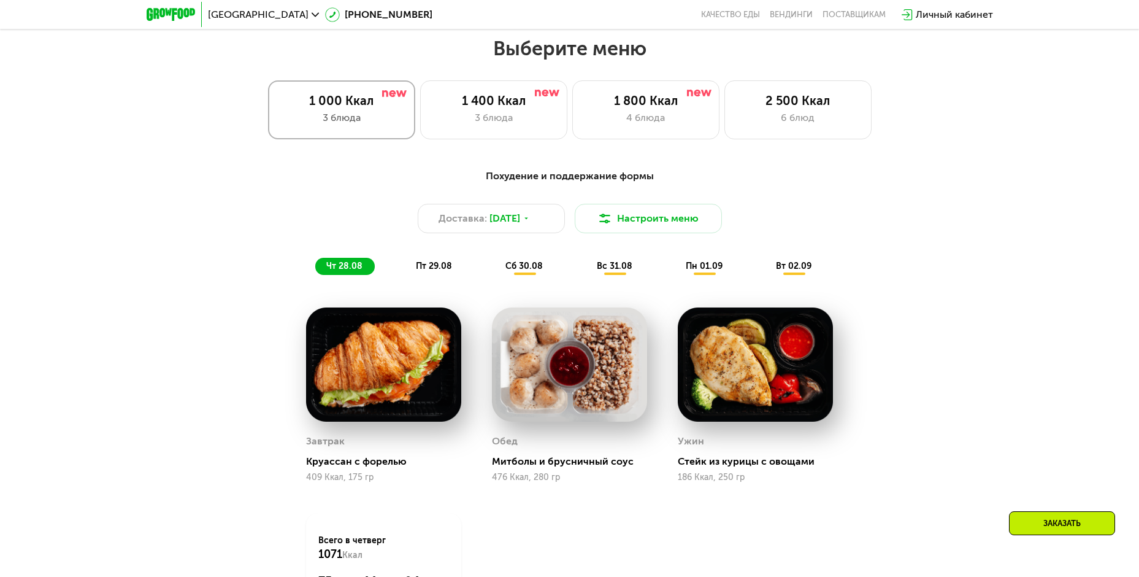
scroll to position [614, 0]
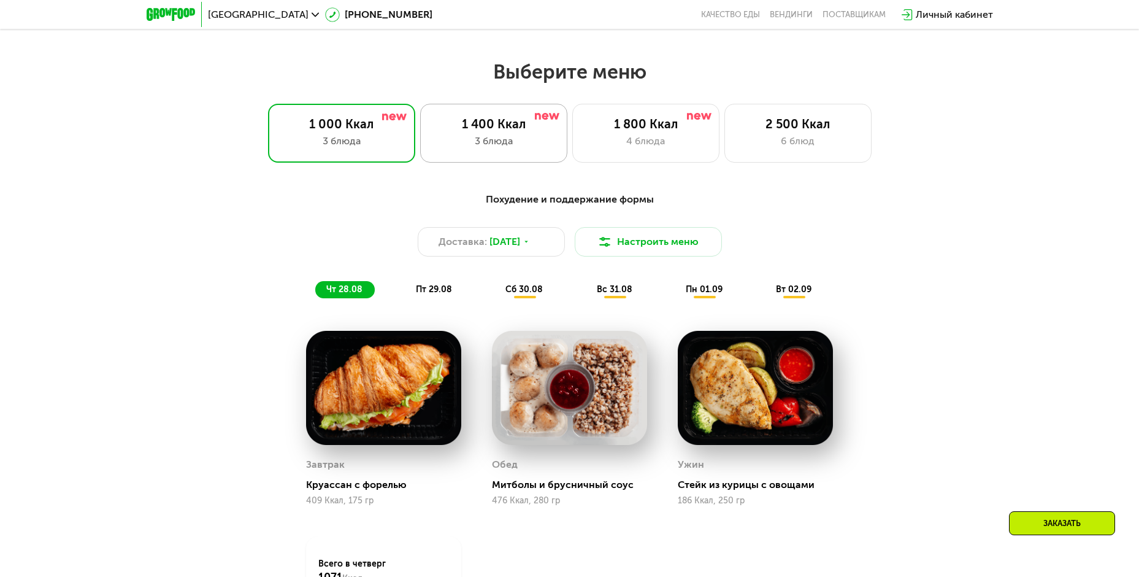
click at [572, 136] on div "1 400 Ккал 3 блюда" at bounding box center [645, 133] width 147 height 59
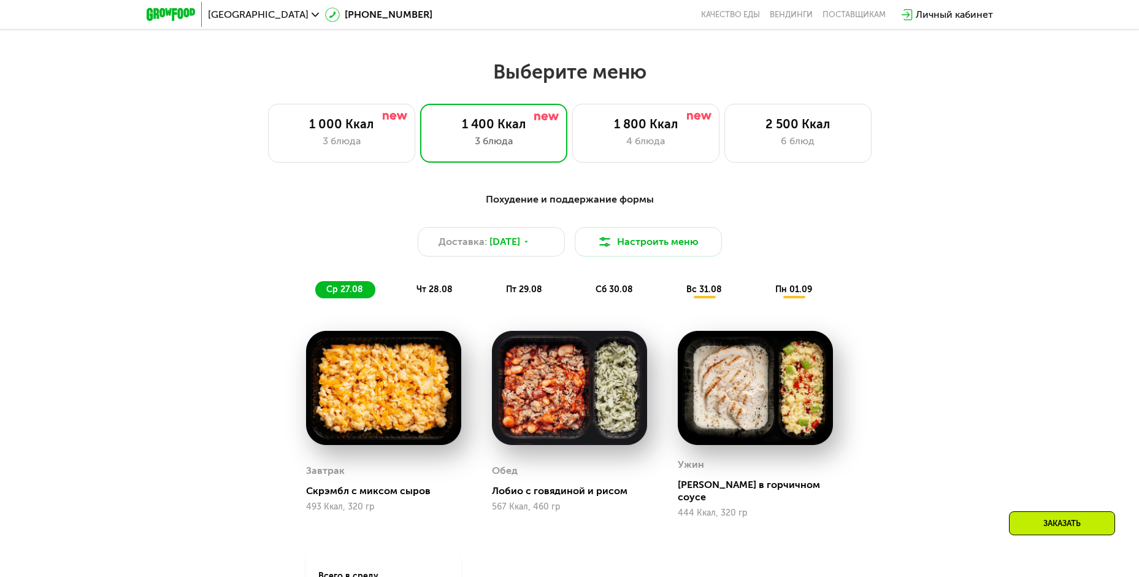
click at [439, 295] on span "чт 28.08" at bounding box center [435, 289] width 36 height 10
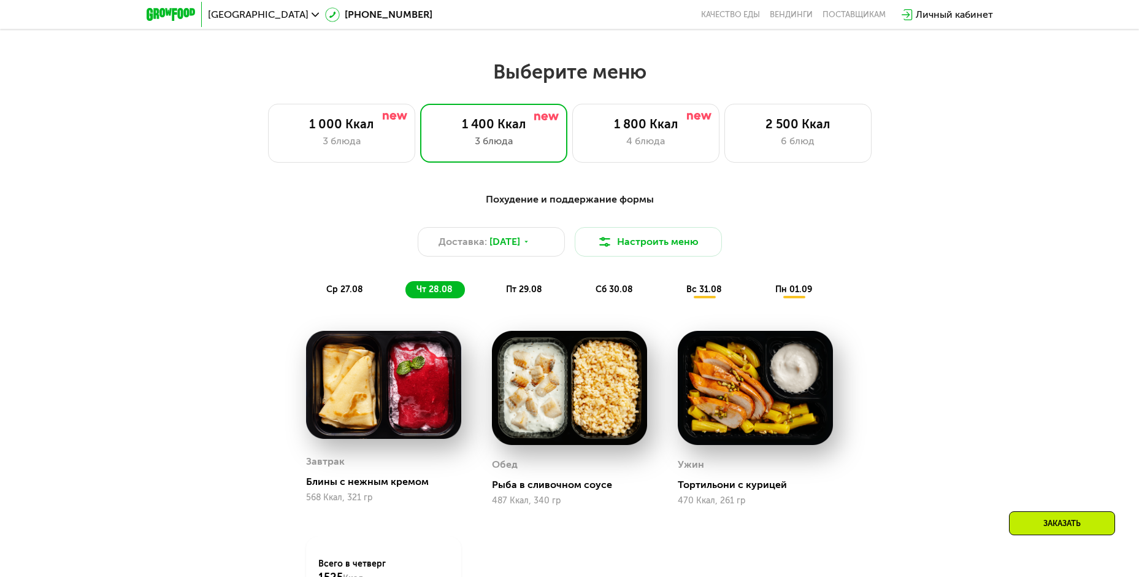
click at [518, 292] on span "пт 29.08" at bounding box center [524, 289] width 36 height 10
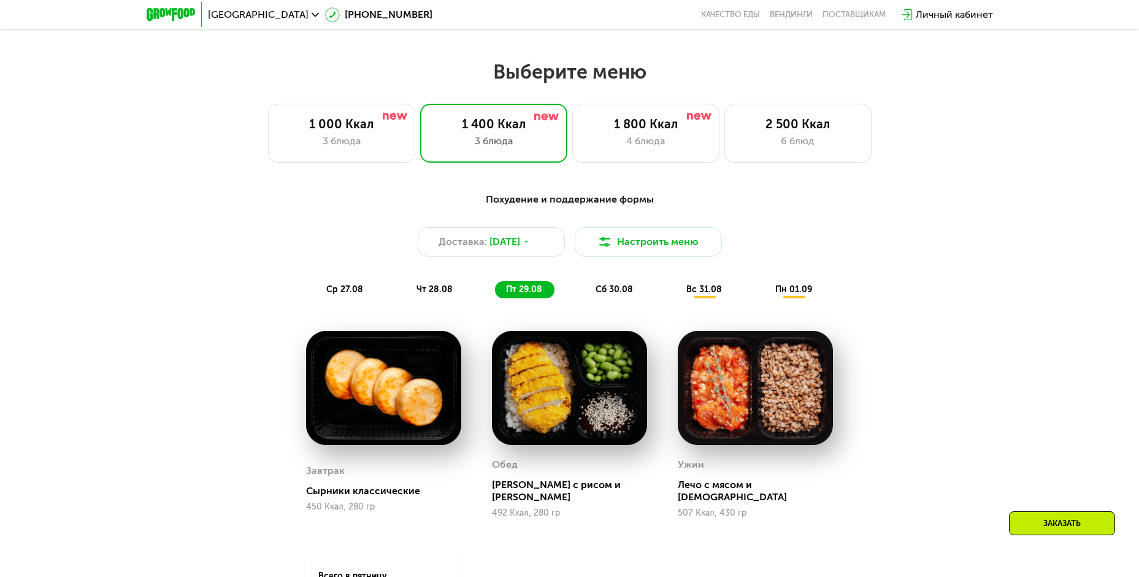
click at [676, 294] on div "сб 30.08" at bounding box center [705, 289] width 59 height 17
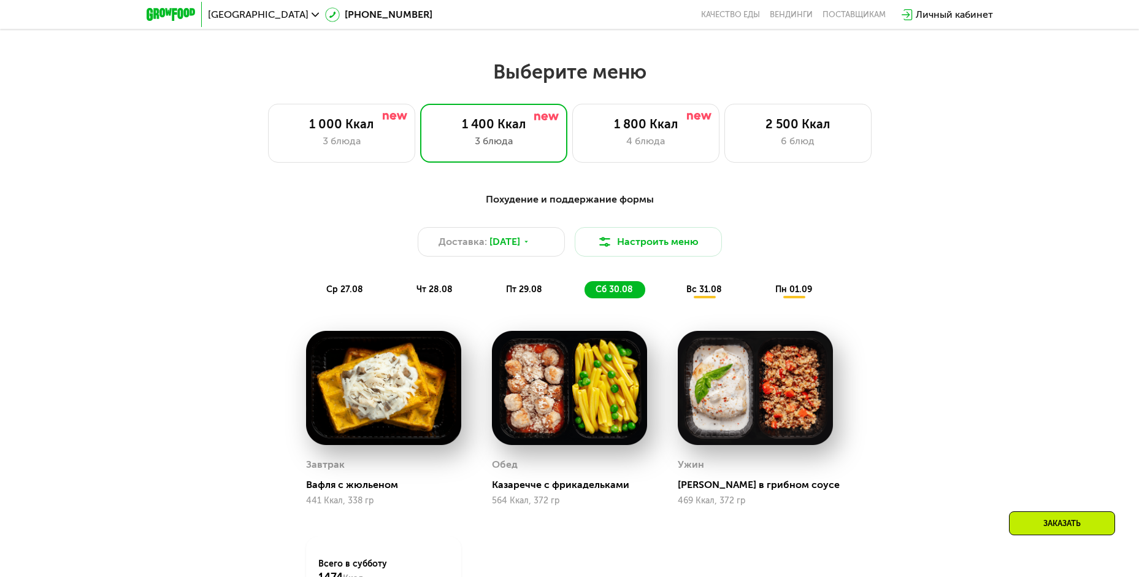
click at [765, 298] on div "вс 31.08" at bounding box center [795, 289] width 60 height 17
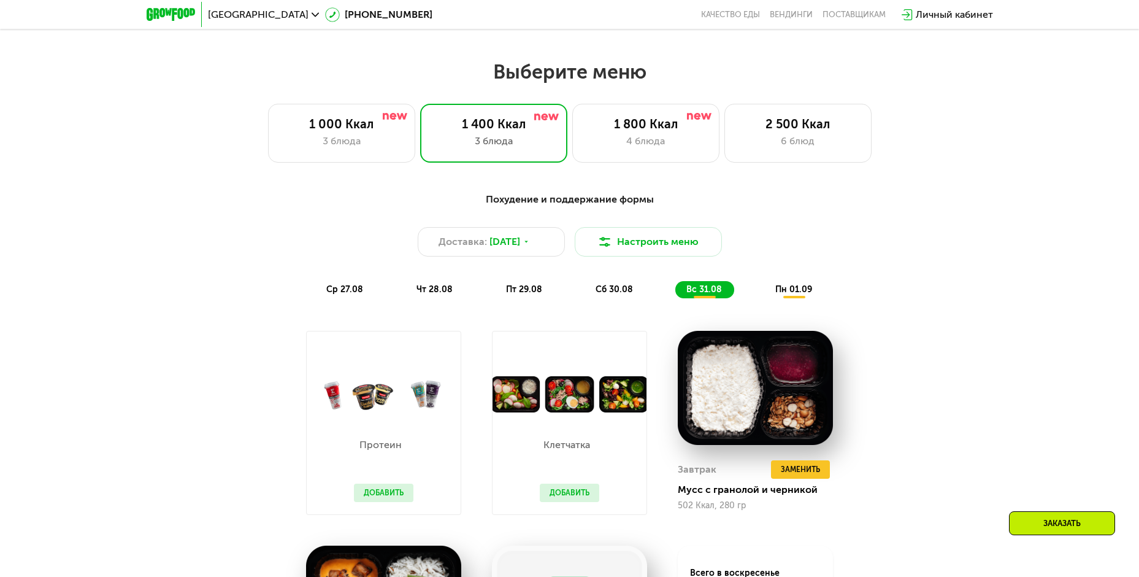
click at [818, 286] on div "пн 01.09" at bounding box center [795, 289] width 60 height 17
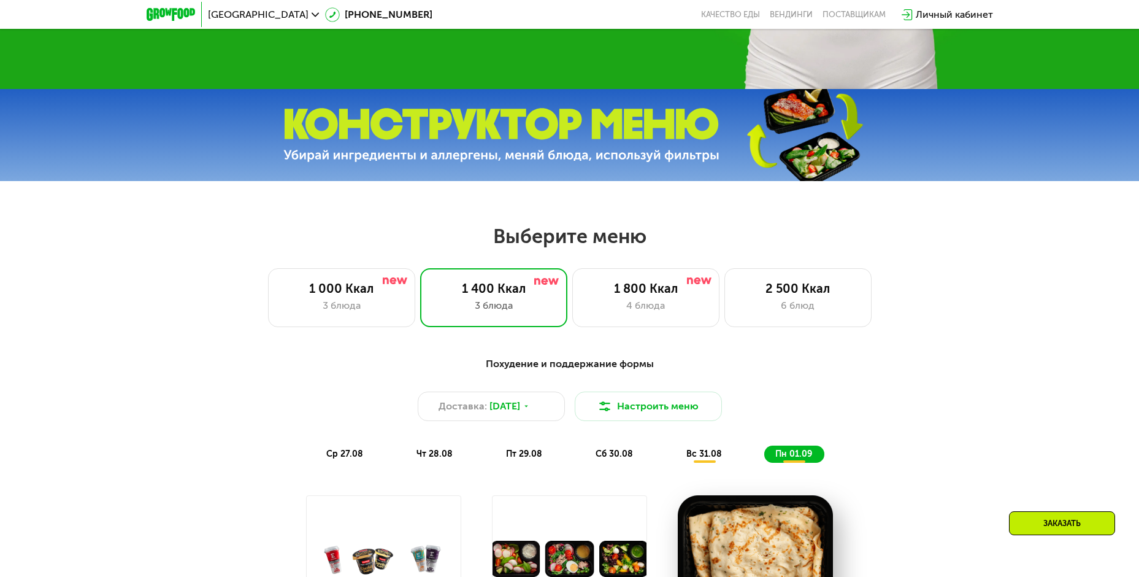
scroll to position [430, 0]
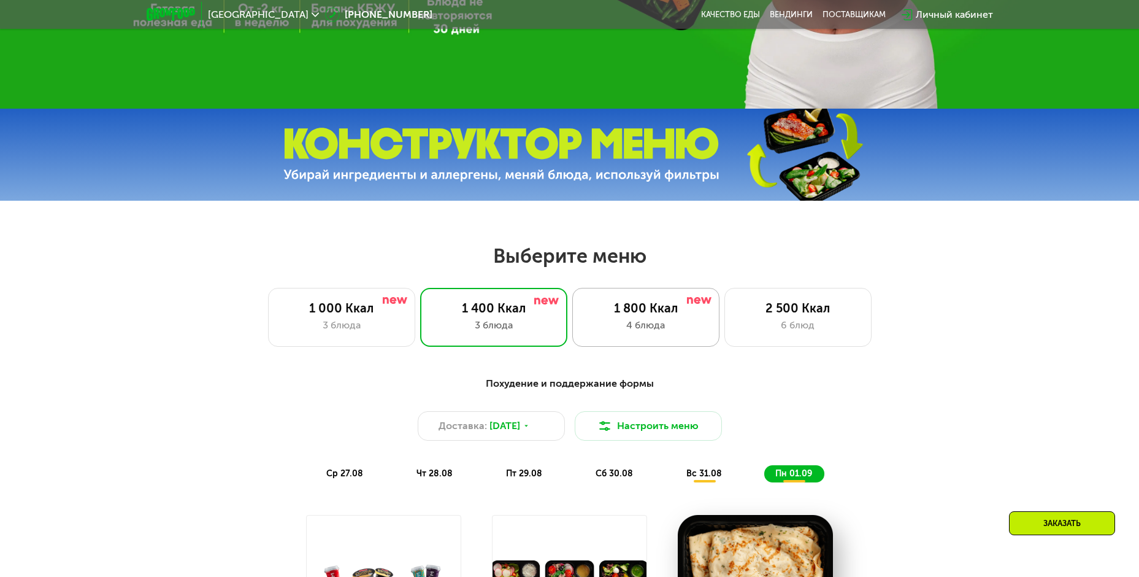
click at [659, 315] on div "1 800 Ккал" at bounding box center [645, 308] width 121 height 15
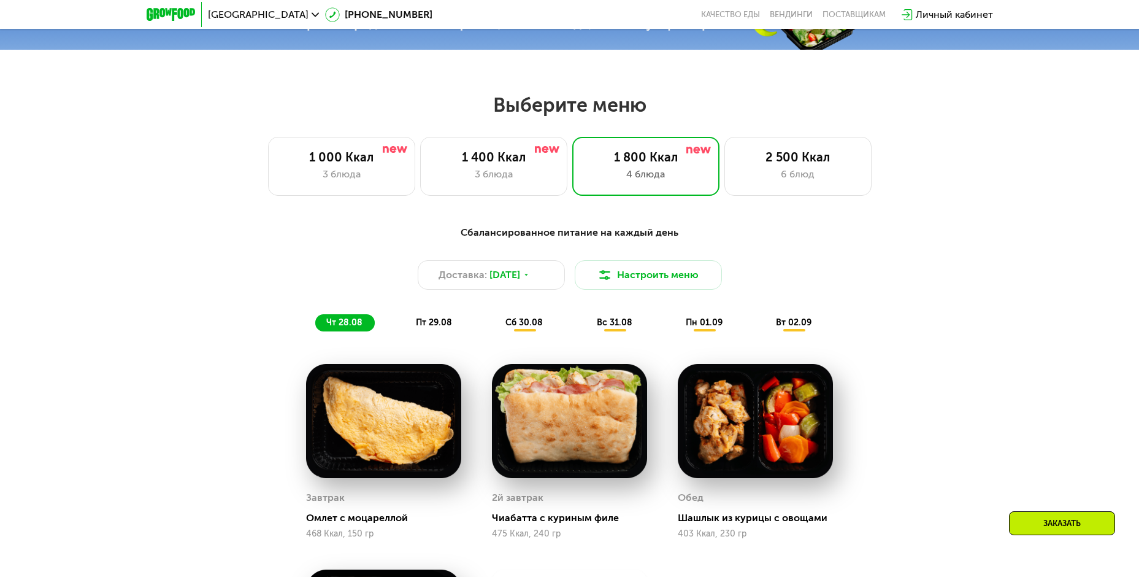
scroll to position [552, 0]
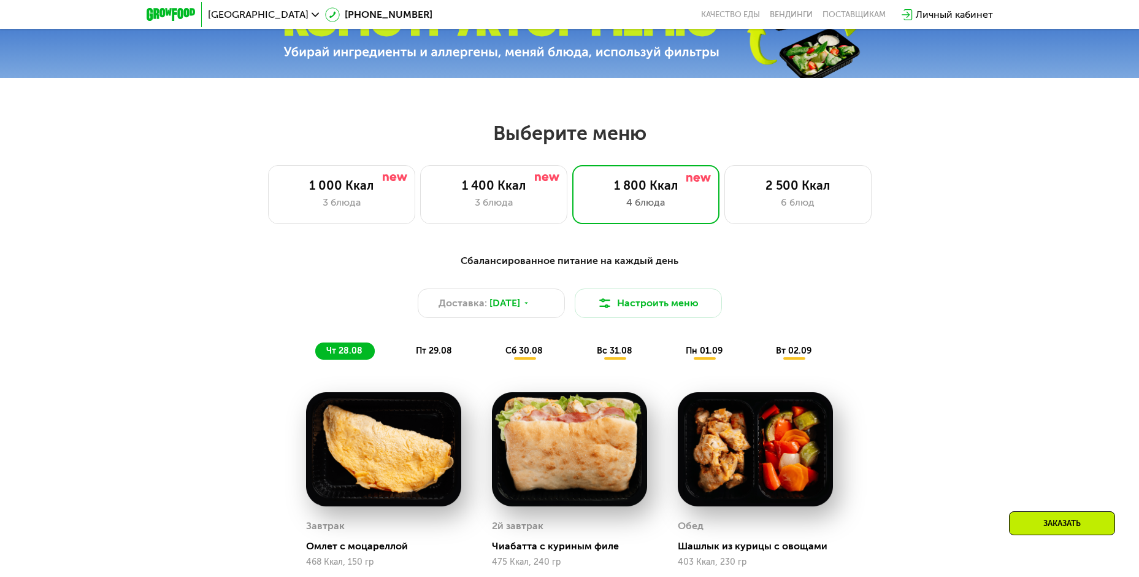
click at [783, 344] on div "Сбалансированное питание на каждый день Доставка: [DATE] Настроить меню чт 28.0…" at bounding box center [570, 306] width 726 height 106
click at [769, 215] on div "2 500 Ккал 6 блюд" at bounding box center [798, 194] width 147 height 59
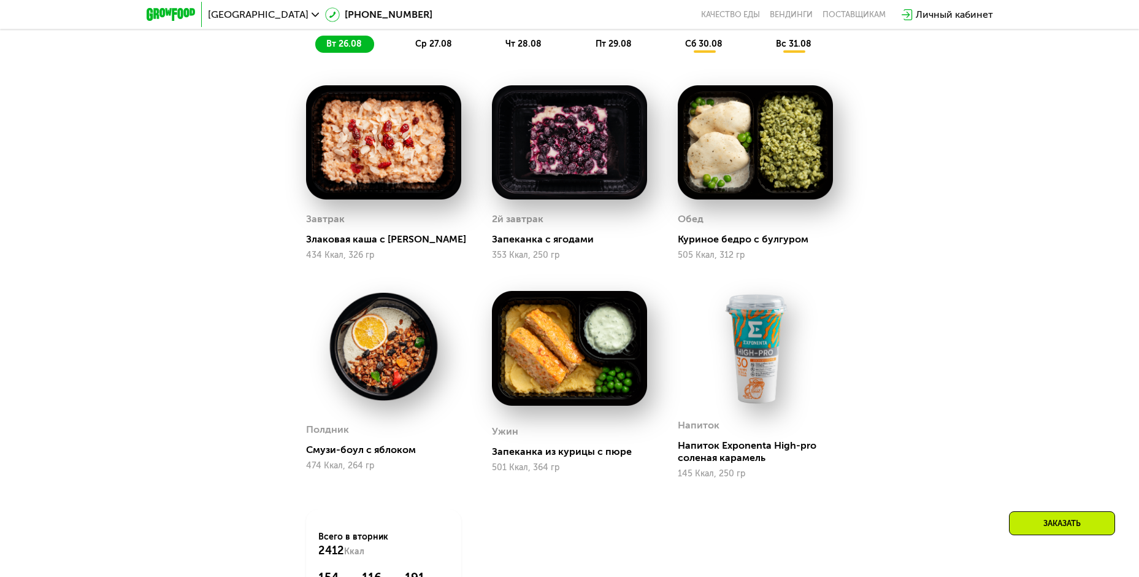
scroll to position [614, 0]
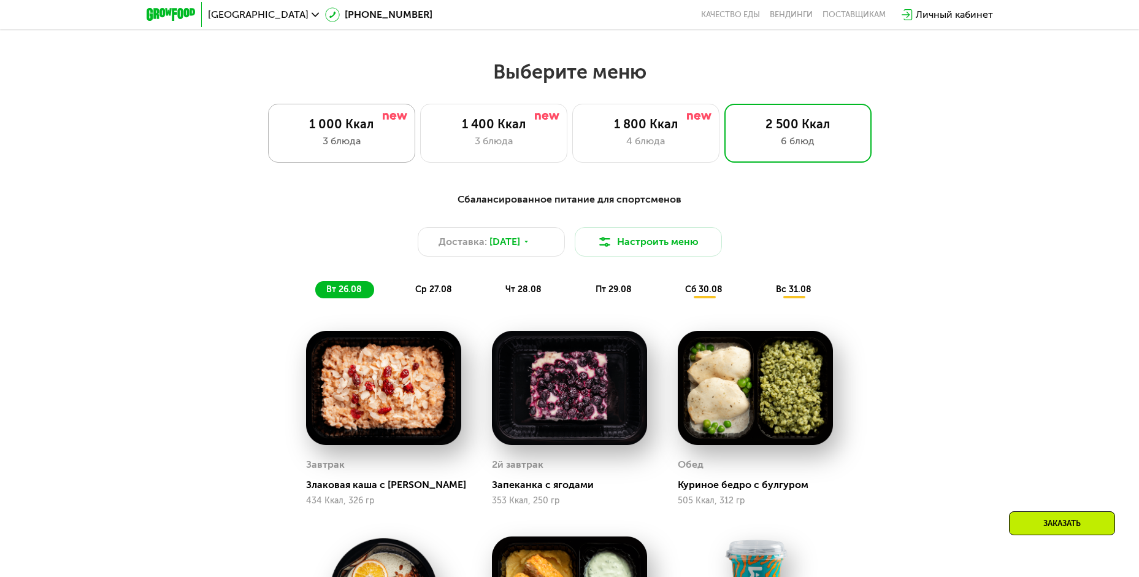
click at [401, 131] on div "1 000 Ккал" at bounding box center [341, 124] width 121 height 15
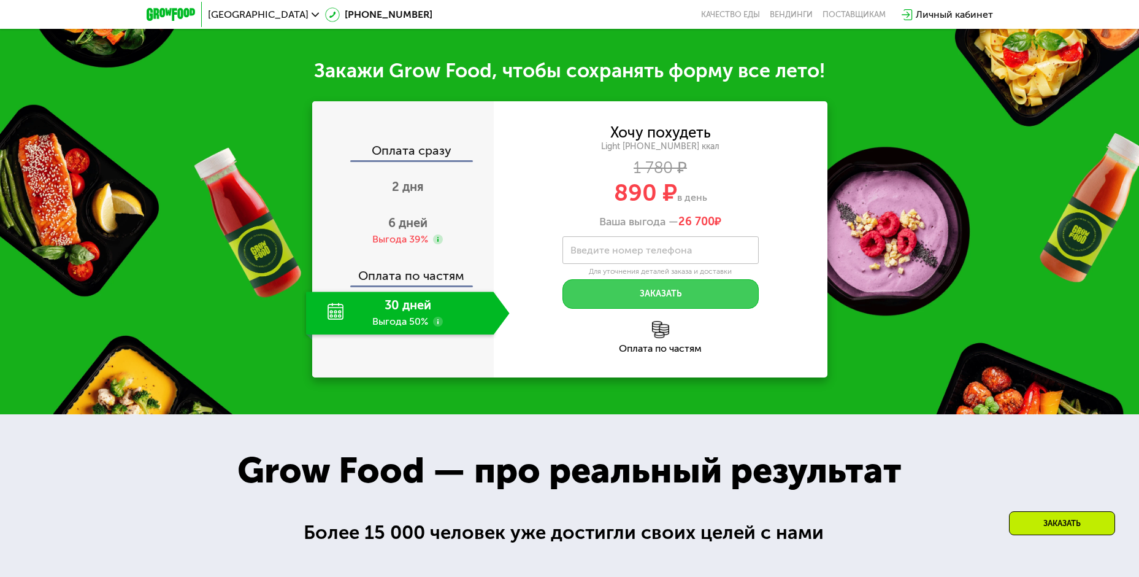
scroll to position [1411, 0]
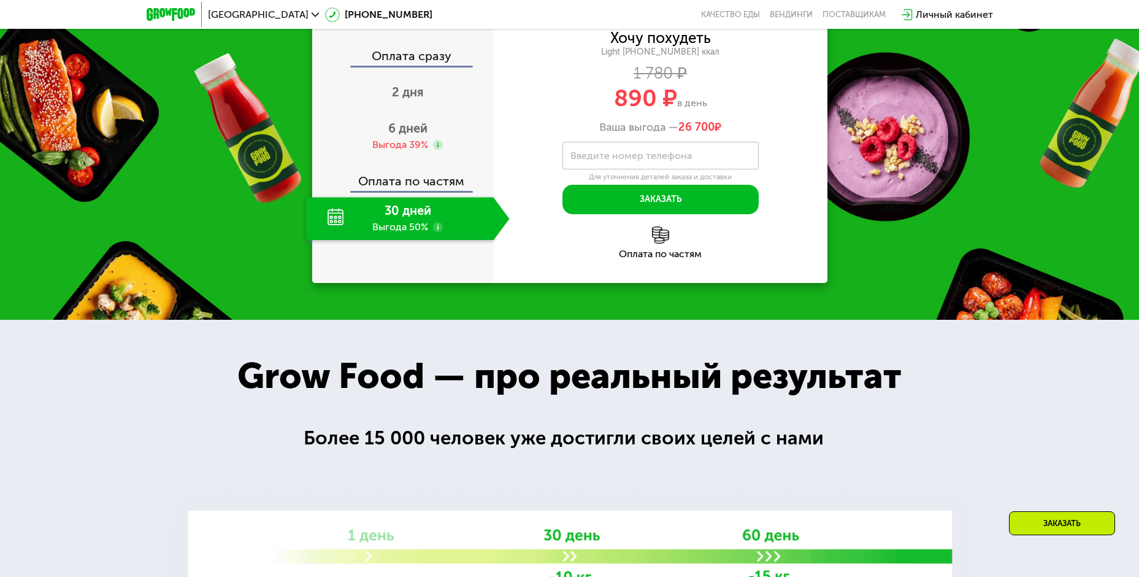
click at [436, 215] on div "30 дней Выгода 50%" at bounding box center [400, 218] width 188 height 43
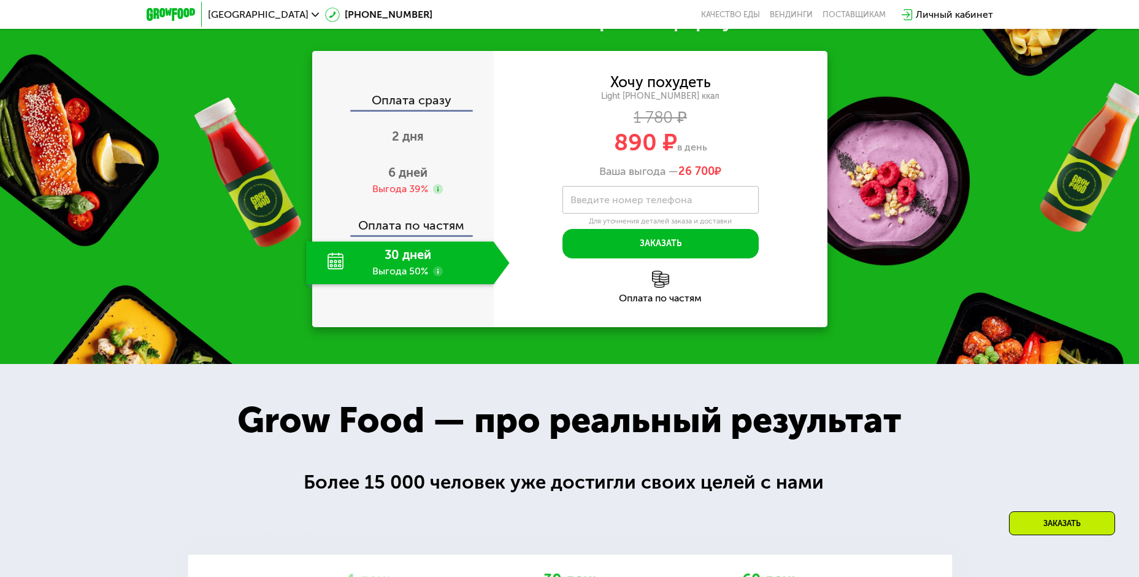
scroll to position [1350, 0]
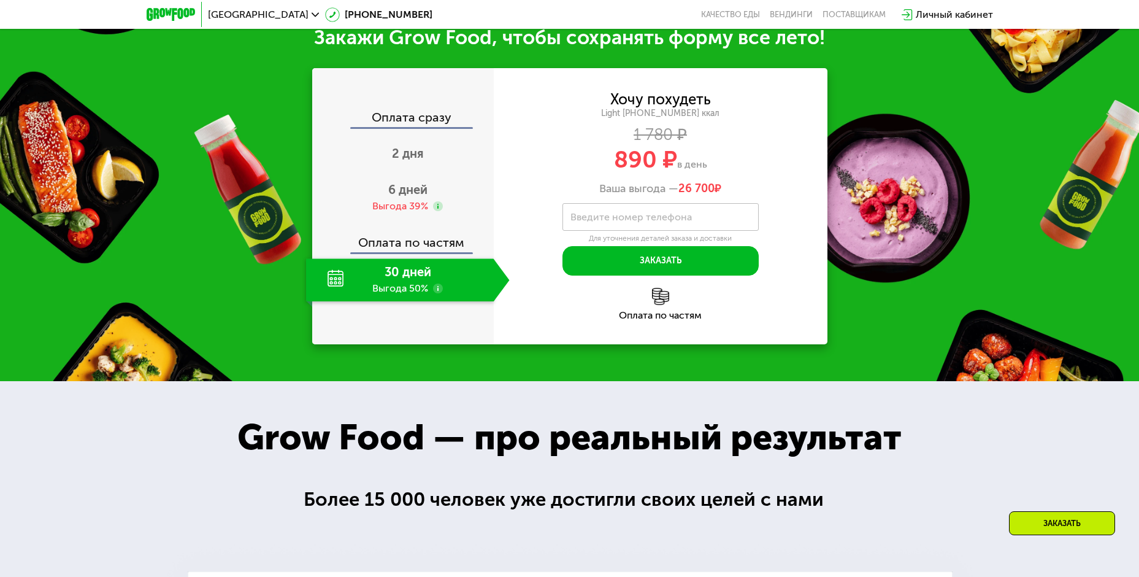
drag, startPoint x: 679, startPoint y: 191, endPoint x: 736, endPoint y: 196, distance: 57.3
click at [736, 196] on div "Ваша выгода — 26 700 ₽" at bounding box center [661, 188] width 334 height 13
drag, startPoint x: 680, startPoint y: 192, endPoint x: 730, endPoint y: 192, distance: 50.3
click at [730, 192] on div "Ваша выгода — 26 700 ₽" at bounding box center [661, 188] width 334 height 13
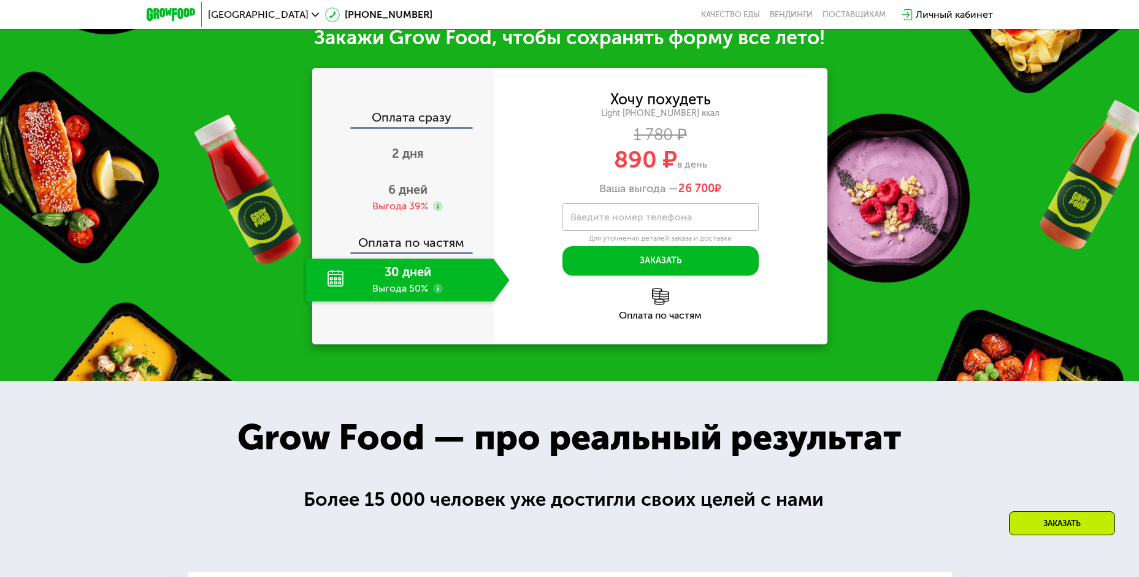
click at [730, 192] on div "Ваша выгода — 26 700 ₽" at bounding box center [661, 188] width 334 height 13
drag, startPoint x: 739, startPoint y: 192, endPoint x: 680, endPoint y: 188, distance: 58.4
click at [680, 188] on div "Ваша выгода — 26 700 ₽" at bounding box center [661, 188] width 334 height 13
click at [680, 188] on span "26 700" at bounding box center [697, 188] width 36 height 13
drag, startPoint x: 679, startPoint y: 188, endPoint x: 731, endPoint y: 191, distance: 52.2
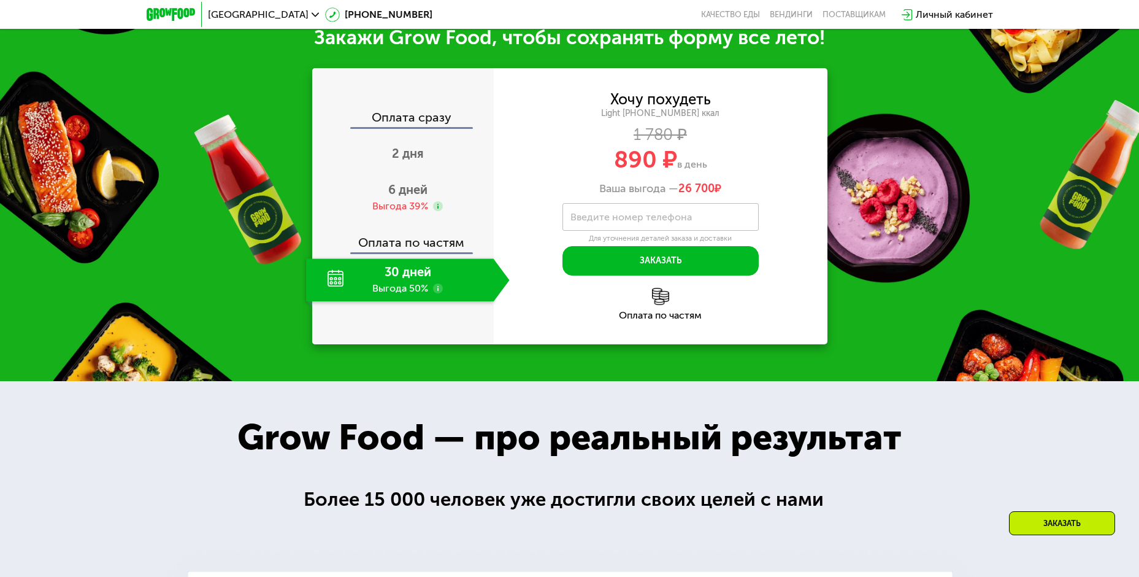
click at [731, 191] on div "Ваша выгода — 26 700 ₽" at bounding box center [661, 188] width 334 height 13
